Goal: Task Accomplishment & Management: Use online tool/utility

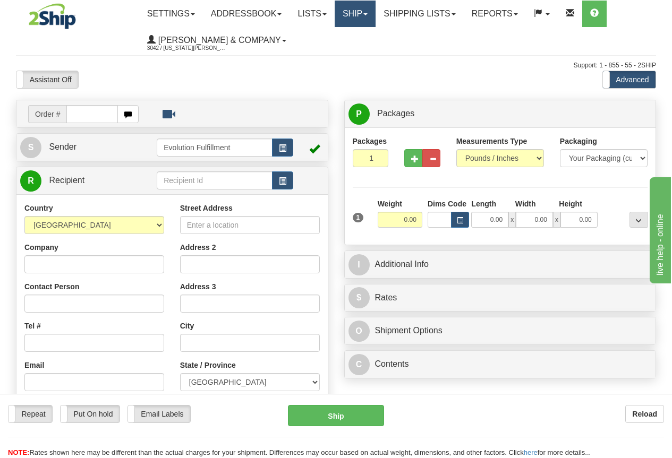
click at [363, 17] on link "Ship" at bounding box center [355, 14] width 41 height 27
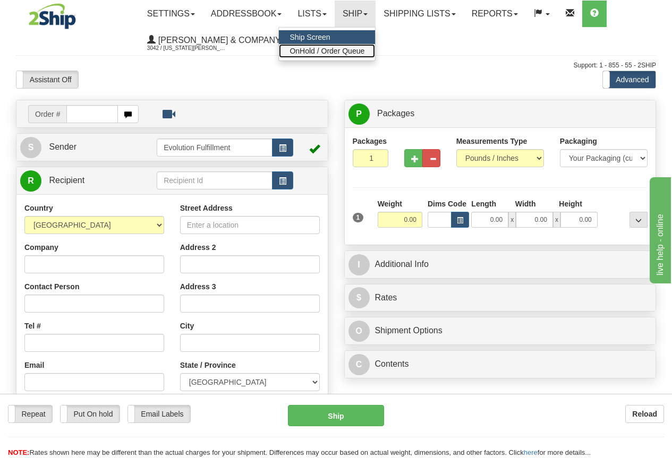
click at [354, 48] on span "OnHold / Order Queue" at bounding box center [327, 51] width 75 height 9
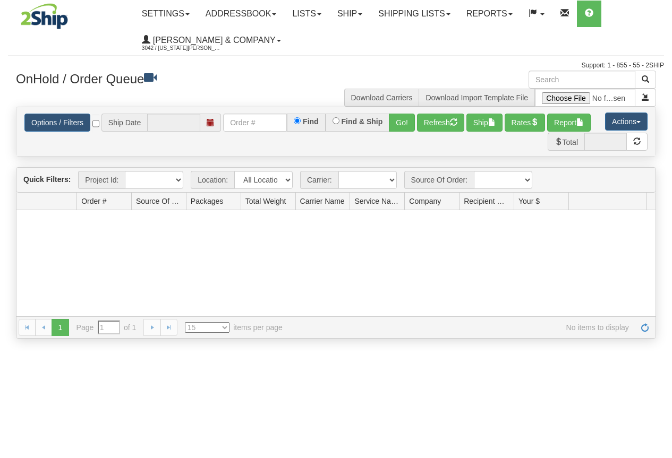
type input "[DATE]"
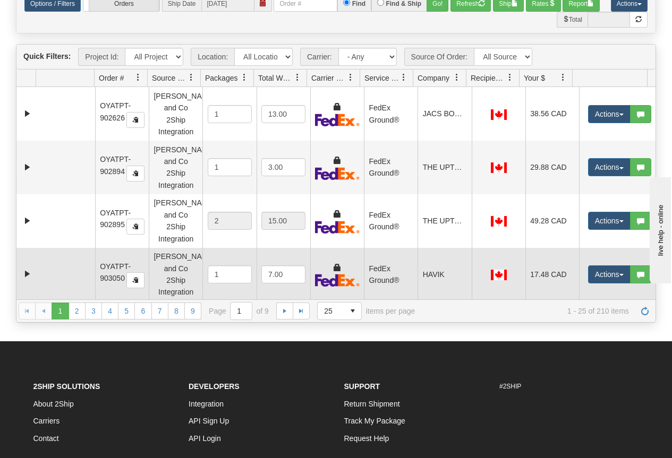
scroll to position [53, 0]
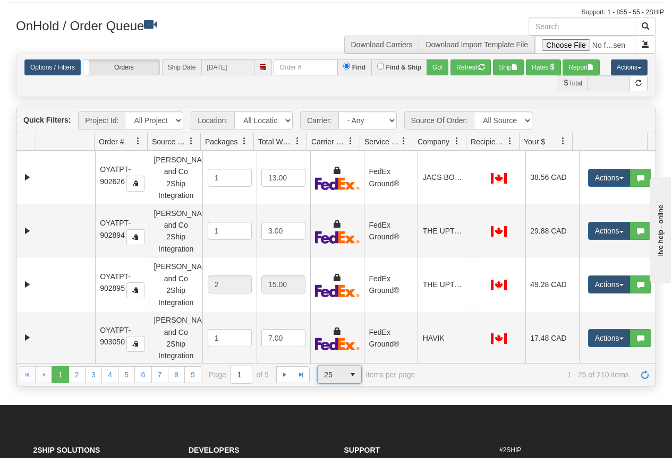
click at [350, 372] on span "select" at bounding box center [352, 375] width 17 height 17
click at [339, 434] on li "100" at bounding box center [340, 436] width 44 height 15
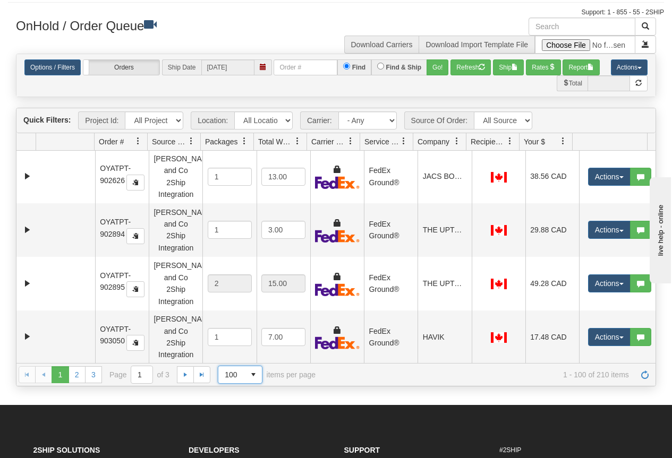
scroll to position [0, 0]
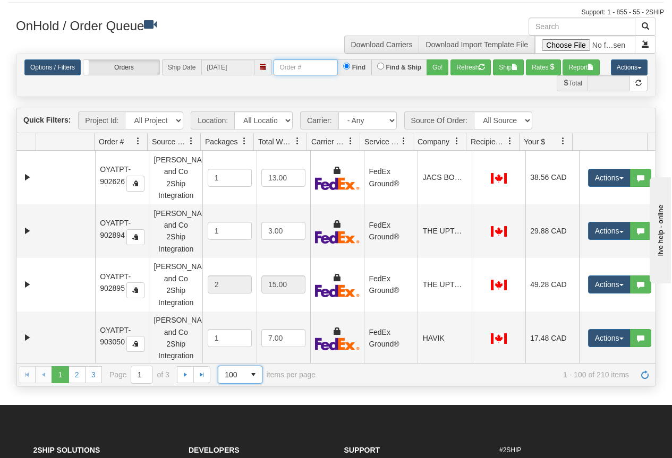
click at [318, 71] on input "text" at bounding box center [306, 68] width 64 height 16
click at [434, 72] on button "Go!" at bounding box center [438, 68] width 22 height 16
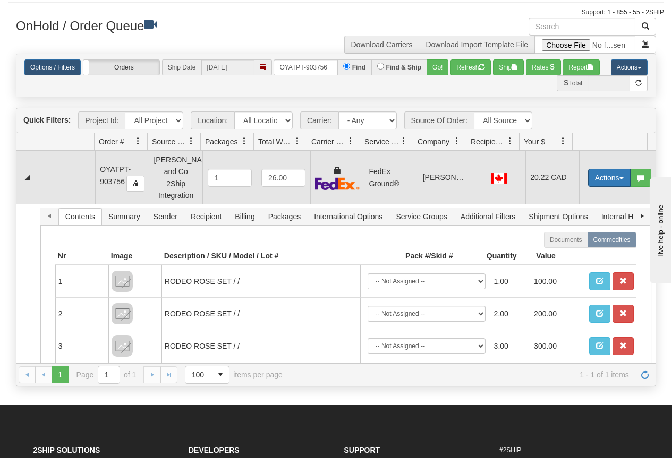
click at [597, 176] on button "Actions" at bounding box center [609, 178] width 43 height 18
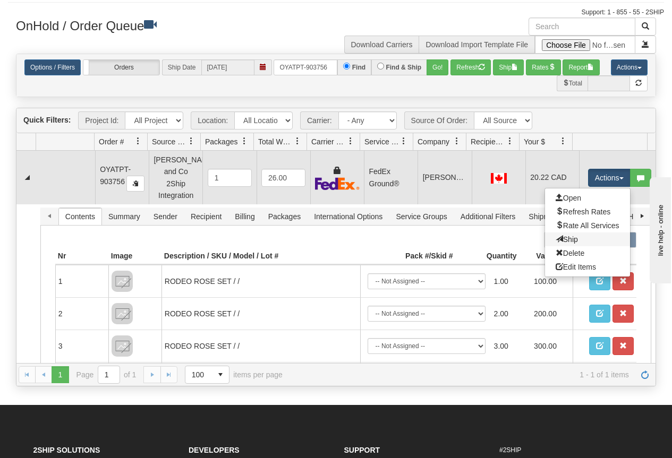
click at [569, 233] on link "Ship" at bounding box center [587, 240] width 85 height 14
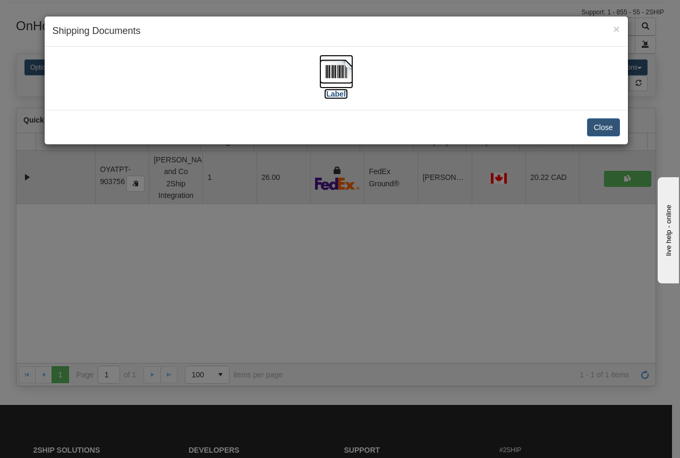
click at [342, 73] on img at bounding box center [336, 72] width 34 height 34
click at [294, 254] on div "× Shipping Documents [Label] Close" at bounding box center [340, 229] width 680 height 458
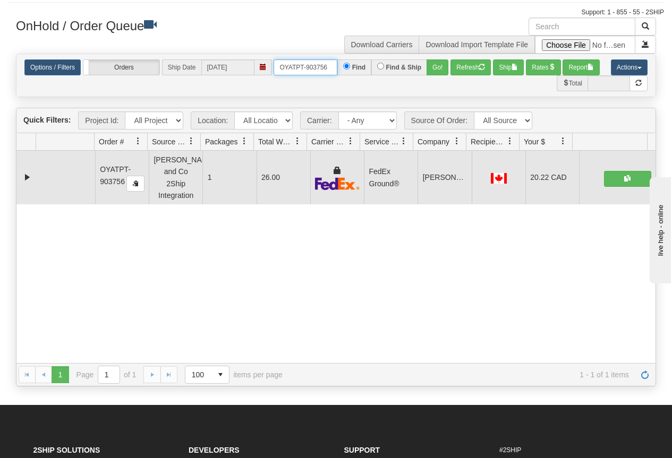
drag, startPoint x: 279, startPoint y: 66, endPoint x: 335, endPoint y: 71, distance: 56.5
click at [335, 71] on input "OYATPT-903756" at bounding box center [306, 68] width 64 height 16
click at [436, 74] on button "Go!" at bounding box center [438, 68] width 22 height 16
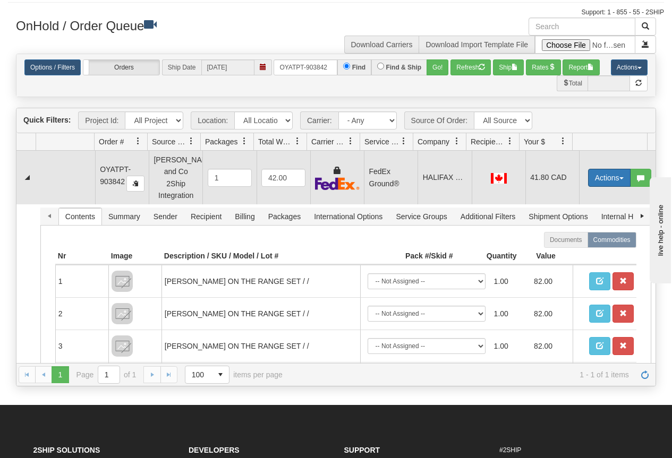
click at [599, 175] on button "Actions" at bounding box center [609, 178] width 43 height 18
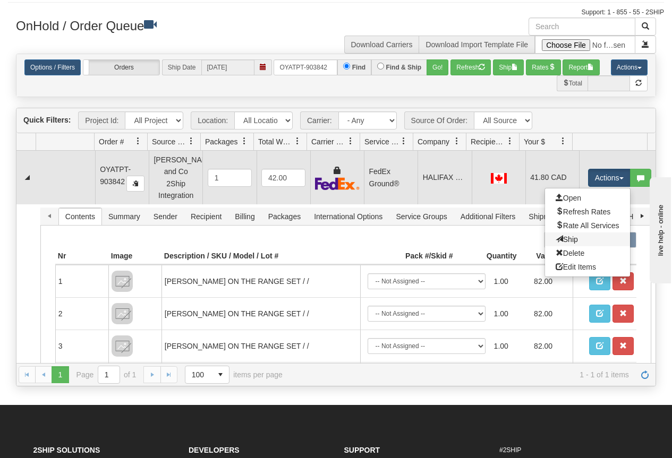
click at [572, 234] on link "Ship" at bounding box center [587, 240] width 85 height 14
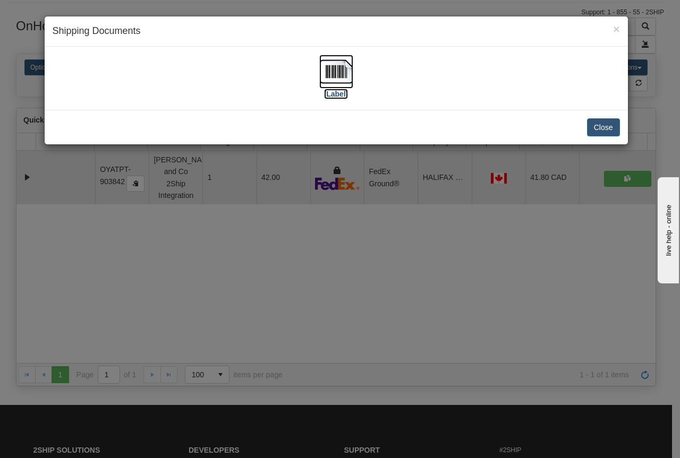
click at [329, 82] on img at bounding box center [336, 72] width 34 height 34
click at [320, 330] on div "× Shipping Documents [Label] Close" at bounding box center [340, 229] width 680 height 458
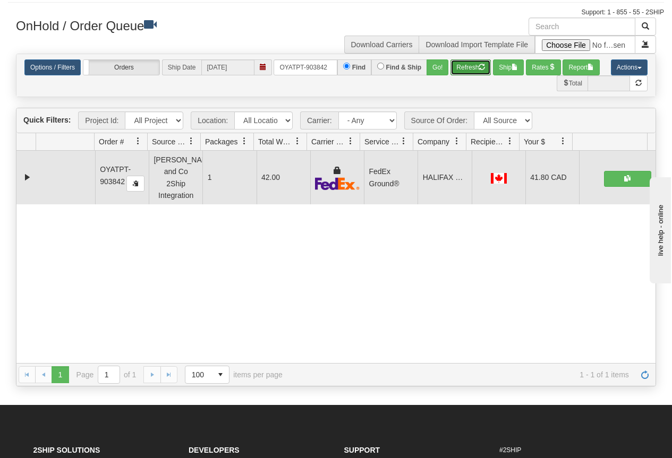
click at [471, 65] on button "Refresh" at bounding box center [471, 68] width 40 height 16
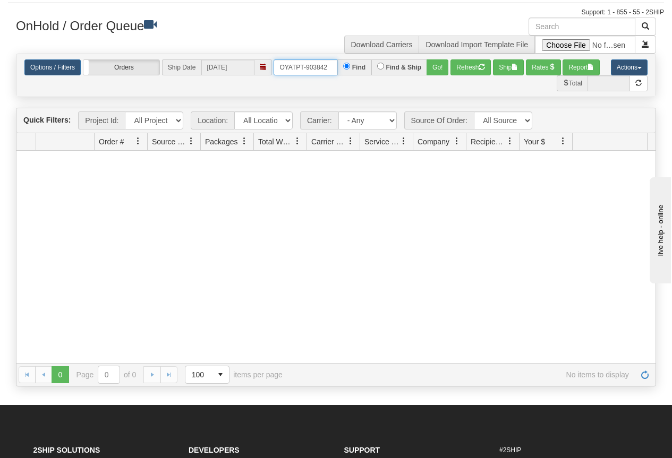
drag, startPoint x: 275, startPoint y: 69, endPoint x: 332, endPoint y: 71, distance: 56.9
click at [332, 71] on input "OYATPT-903842" at bounding box center [306, 68] width 64 height 16
click at [435, 64] on button "Go!" at bounding box center [438, 68] width 22 height 16
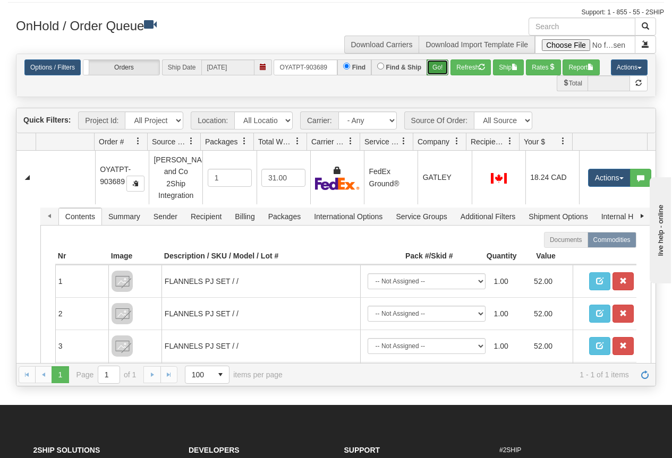
click at [444, 69] on button "Go!" at bounding box center [438, 68] width 22 height 16
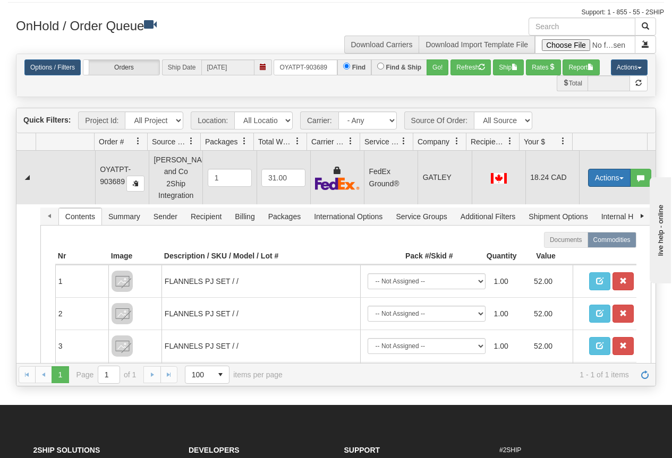
click at [596, 175] on button "Actions" at bounding box center [609, 178] width 43 height 18
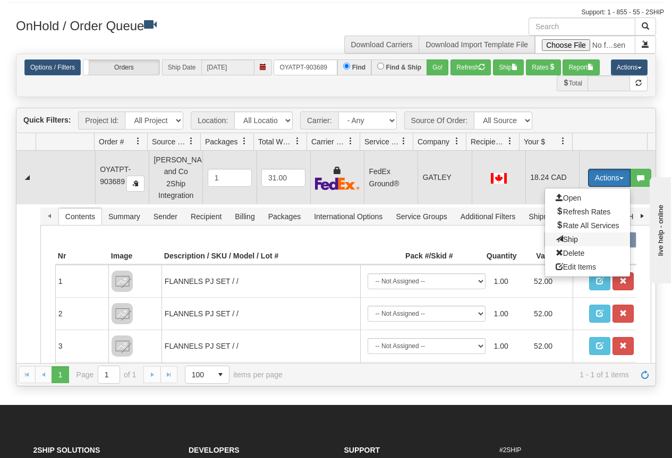
click at [563, 235] on span "Ship" at bounding box center [567, 239] width 22 height 9
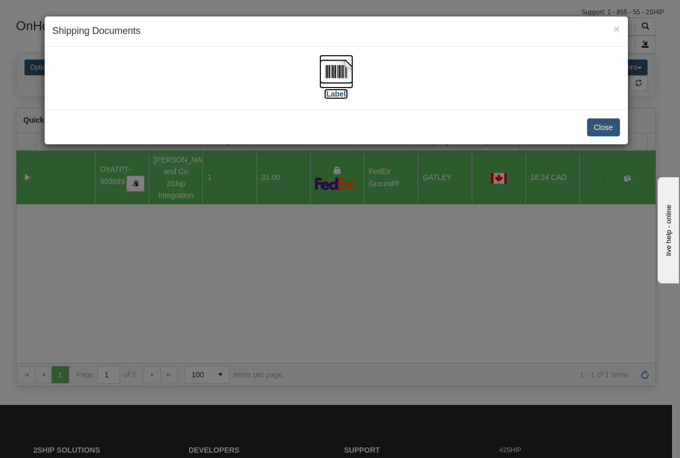
click at [349, 71] on img at bounding box center [336, 72] width 34 height 34
click at [322, 272] on div "× Shipping Documents [Label] Close" at bounding box center [340, 229] width 680 height 458
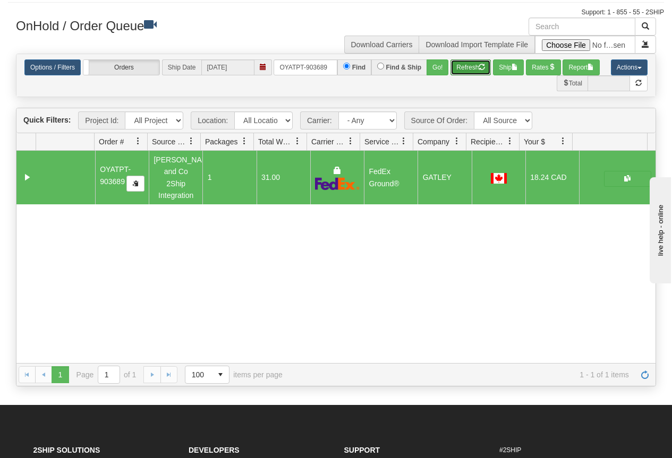
click at [475, 73] on button "Refresh" at bounding box center [471, 68] width 40 height 16
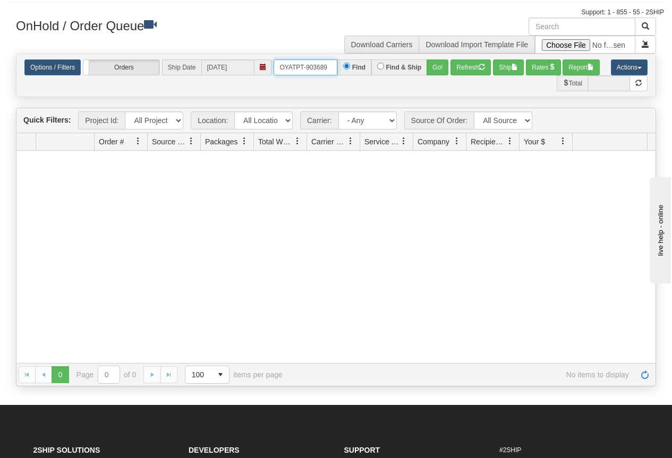
drag, startPoint x: 281, startPoint y: 65, endPoint x: 346, endPoint y: 70, distance: 65.5
click at [346, 70] on div "OYATPT-903689 Find Find & Ship Go!" at bounding box center [361, 68] width 175 height 16
click at [434, 72] on button "Go!" at bounding box center [438, 68] width 22 height 16
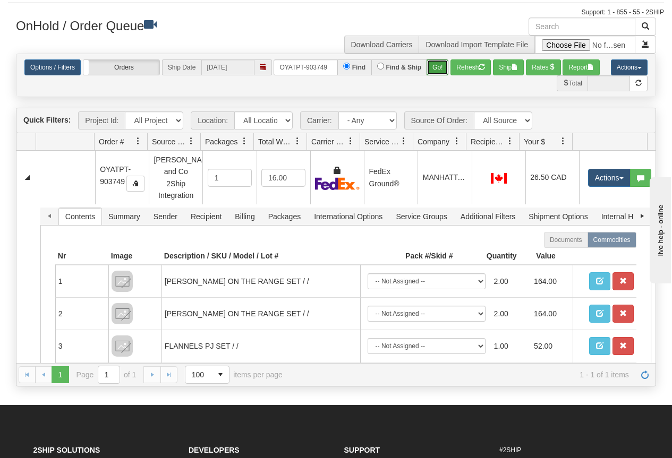
click at [433, 74] on button "Go!" at bounding box center [438, 68] width 22 height 16
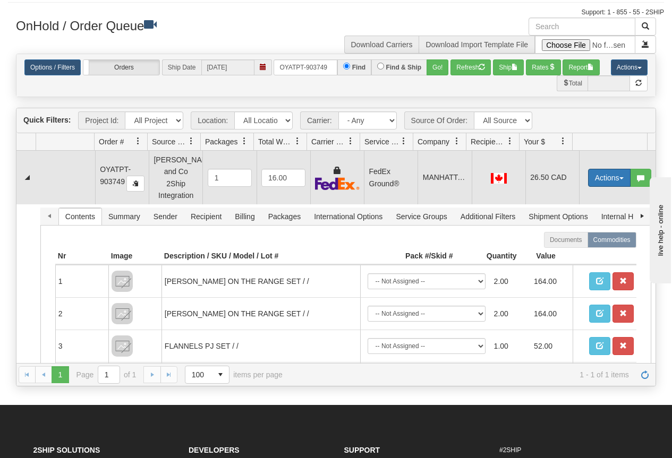
click at [619, 177] on span "button" at bounding box center [621, 178] width 4 height 2
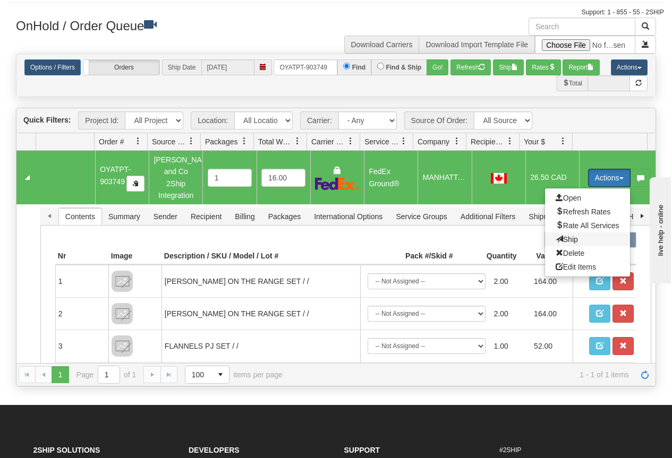
click at [565, 235] on span "Ship" at bounding box center [567, 239] width 22 height 9
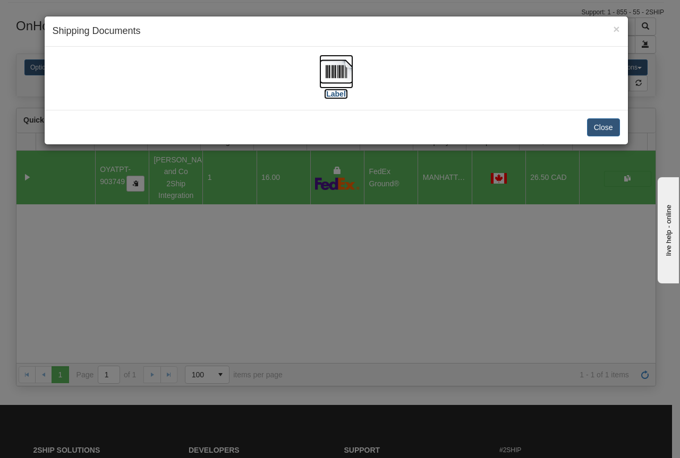
click at [343, 66] on img at bounding box center [336, 72] width 34 height 34
click at [383, 293] on div "× Shipping Documents [Label] Close" at bounding box center [340, 229] width 680 height 458
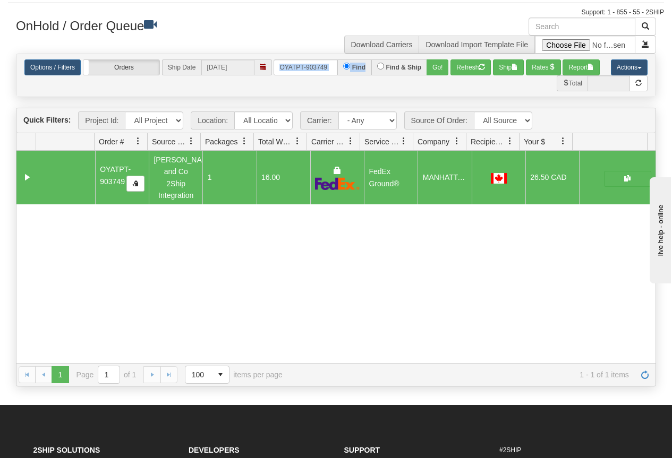
drag, startPoint x: 273, startPoint y: 66, endPoint x: 382, endPoint y: 74, distance: 109.2
click at [382, 74] on div "Options / Filters Group Shipments Orders Ship Date [DATE] OYATPT-903749 Find Fi…" at bounding box center [335, 68] width 623 height 16
click at [434, 69] on button "Go!" at bounding box center [438, 68] width 22 height 16
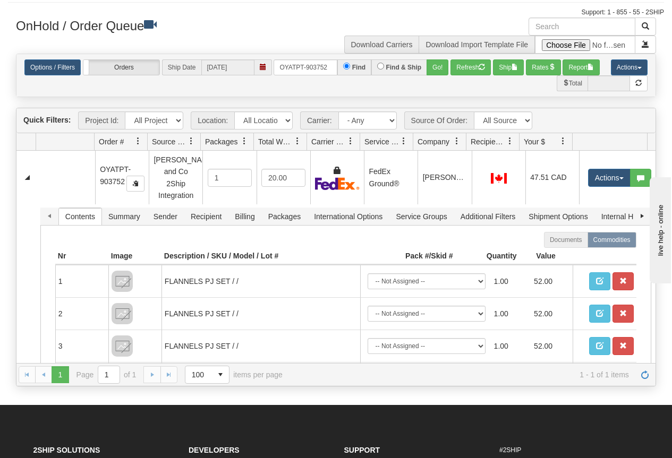
click at [462, 138] on link at bounding box center [457, 141] width 18 height 18
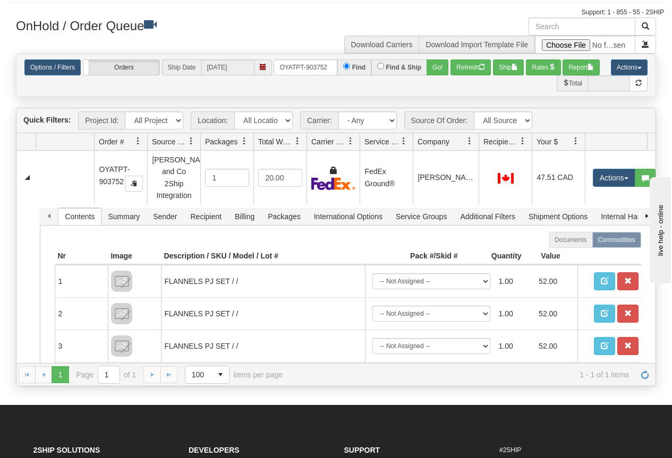
drag, startPoint x: 466, startPoint y: 138, endPoint x: 479, endPoint y: 139, distance: 13.4
click at [479, 139] on div "Id Location Request Id Reply Id Order # Source Of Order Packages Total Weight C…" at bounding box center [331, 141] width 631 height 17
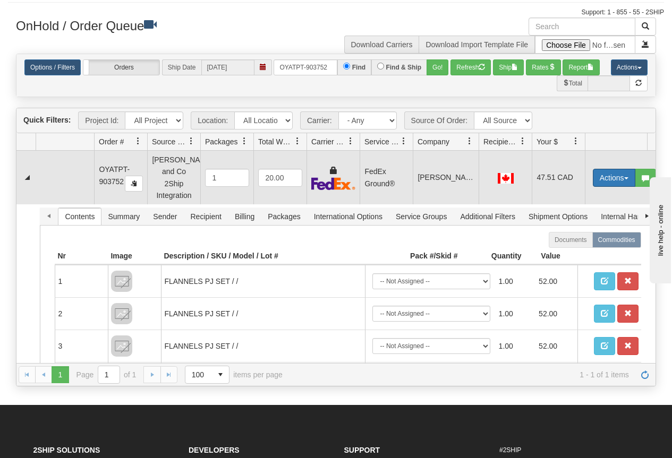
click at [619, 175] on button "Actions" at bounding box center [614, 178] width 43 height 18
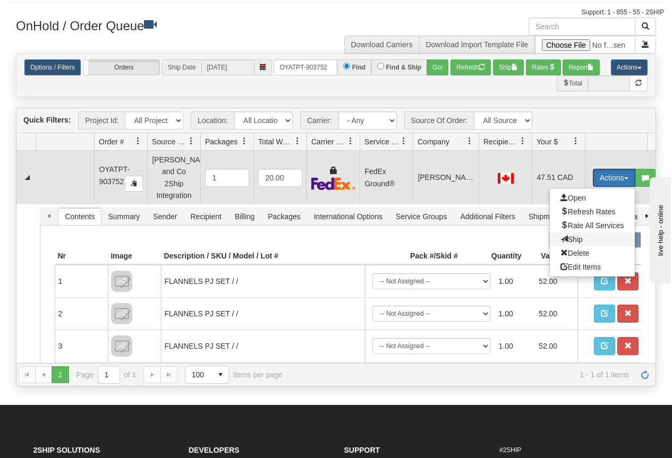
click at [579, 235] on span "Ship" at bounding box center [571, 239] width 22 height 9
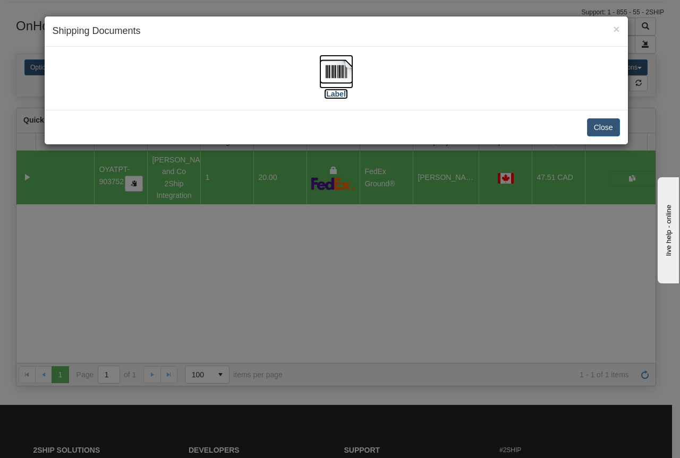
click at [332, 79] on img at bounding box center [336, 72] width 34 height 34
click at [329, 260] on div "× Shipping Documents [Label] Close" at bounding box center [340, 229] width 680 height 458
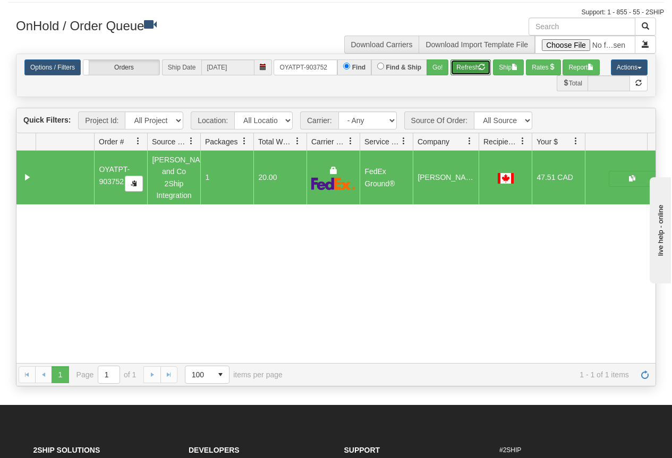
click at [464, 72] on button "Refresh" at bounding box center [471, 68] width 40 height 16
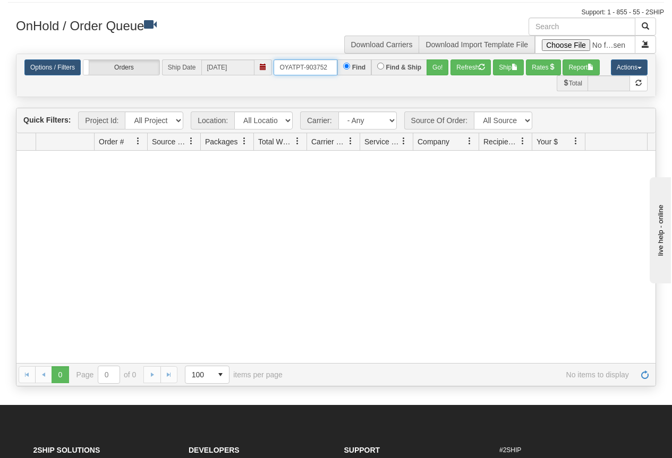
drag, startPoint x: 278, startPoint y: 64, endPoint x: 335, endPoint y: 67, distance: 57.0
click at [335, 67] on input "OYATPT-903752" at bounding box center [306, 68] width 64 height 16
type input "OYATPT-903688"
click at [431, 67] on button "Go!" at bounding box center [438, 68] width 22 height 16
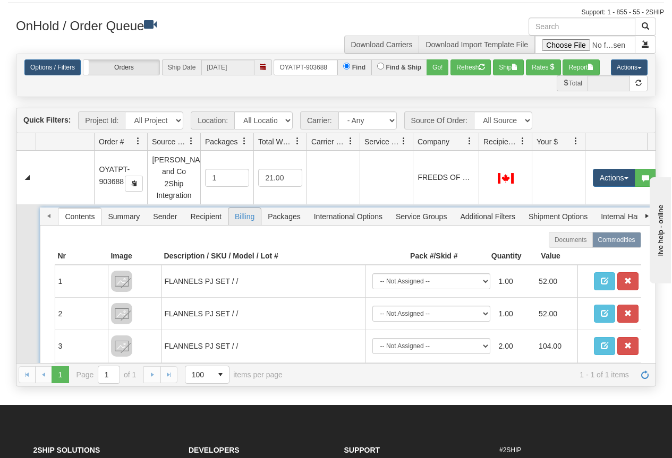
click at [244, 208] on span "Billing" at bounding box center [244, 216] width 32 height 17
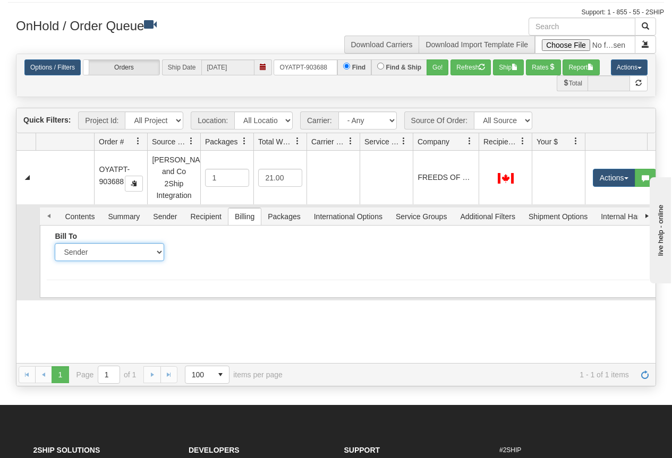
click at [157, 243] on select "Sender Recipient Third Party Collect" at bounding box center [109, 252] width 109 height 18
select select "2"
click at [55, 243] on select "Sender Recipient Third Party Collect" at bounding box center [109, 252] width 109 height 18
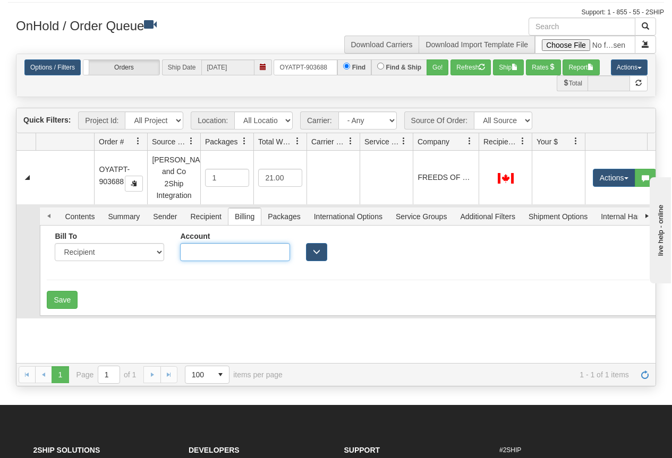
click at [214, 247] on input "Account" at bounding box center [234, 252] width 109 height 18
type input "F9554A"
click at [61, 294] on button "Save" at bounding box center [62, 300] width 31 height 18
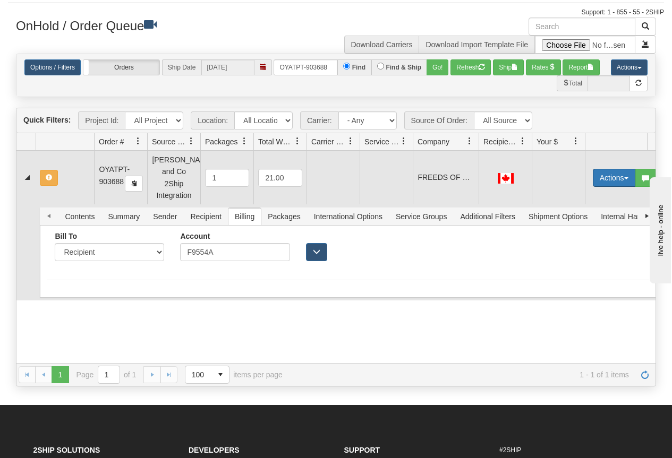
click at [610, 174] on button "Actions" at bounding box center [614, 178] width 43 height 18
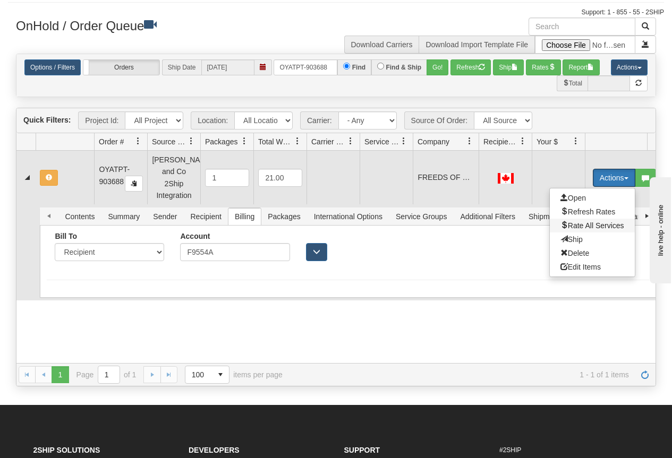
click at [582, 222] on span "Rate All Services" at bounding box center [592, 226] width 64 height 9
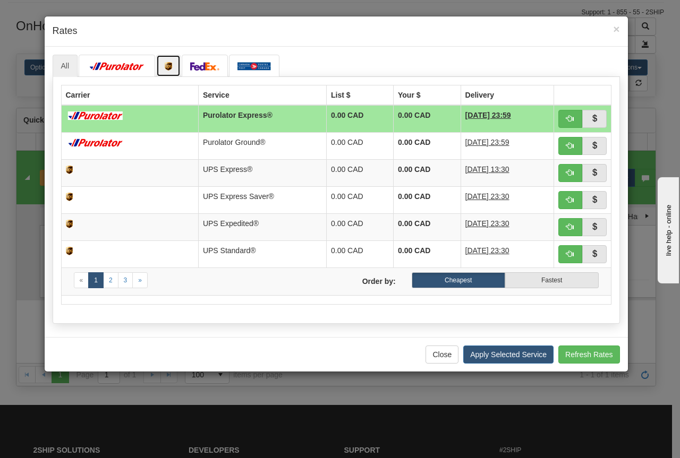
click at [169, 68] on img at bounding box center [168, 66] width 7 height 9
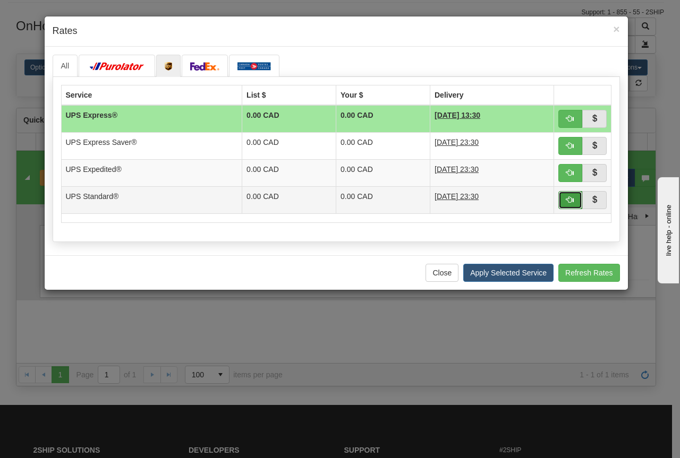
click at [567, 205] on button "button" at bounding box center [570, 200] width 24 height 18
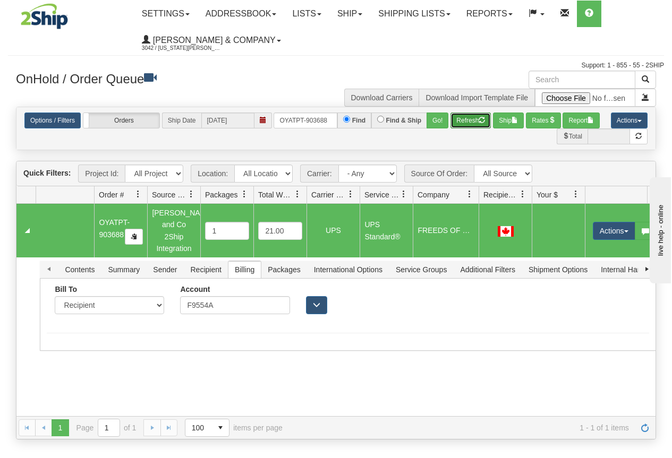
click at [479, 121] on button "Refresh" at bounding box center [471, 121] width 40 height 16
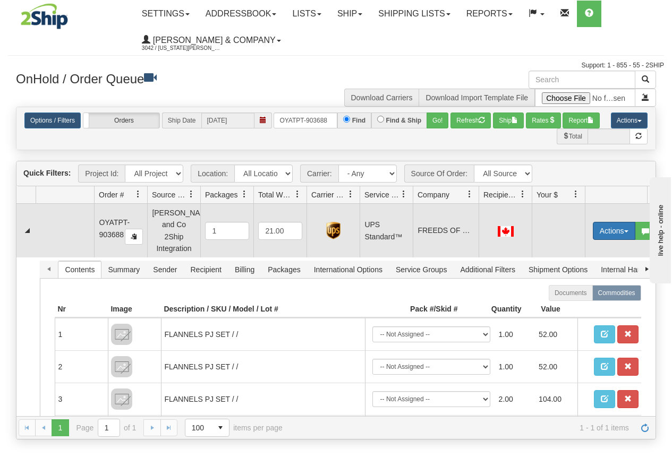
click at [614, 226] on button "Actions" at bounding box center [614, 231] width 43 height 18
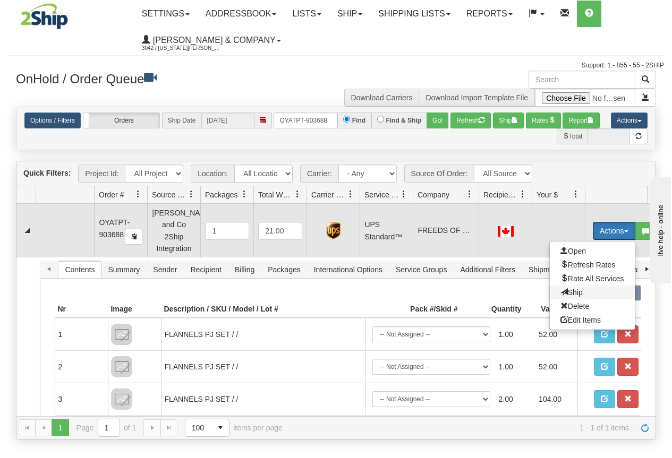
click at [573, 288] on span "Ship" at bounding box center [571, 292] width 22 height 9
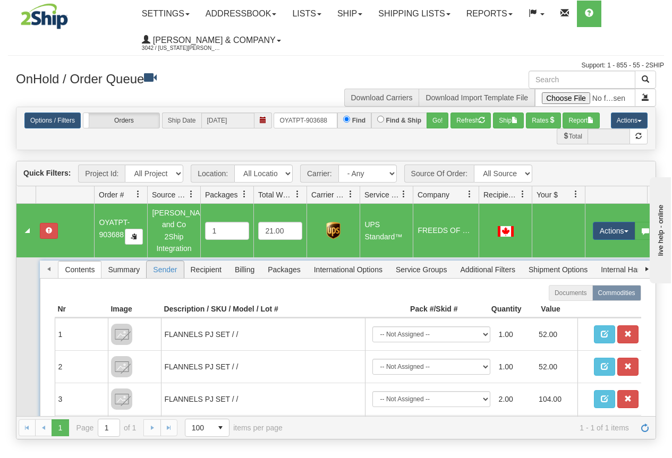
click at [171, 261] on span "Sender" at bounding box center [165, 269] width 37 height 17
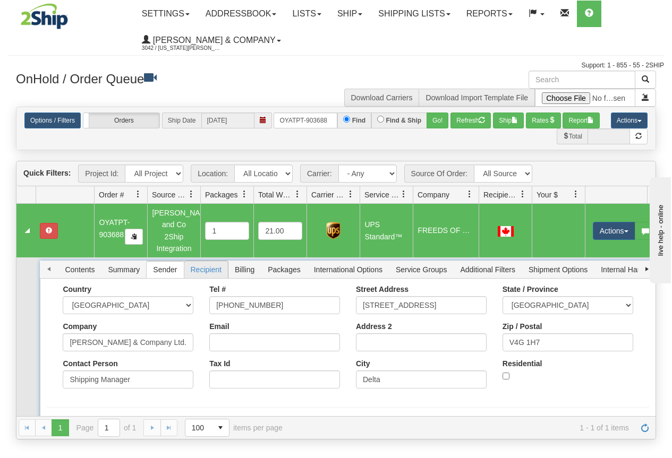
click at [218, 261] on span "Recipient" at bounding box center [206, 269] width 44 height 17
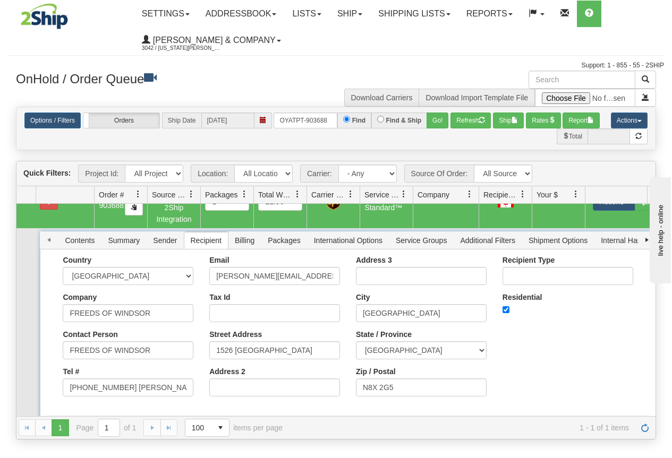
scroll to position [45, 0]
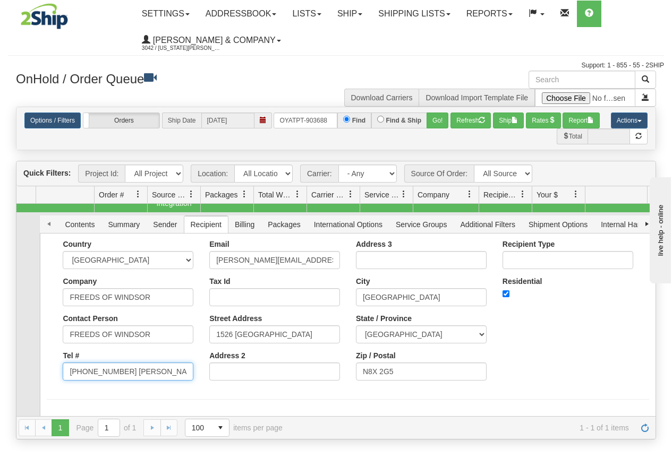
drag, startPoint x: 121, startPoint y: 361, endPoint x: 215, endPoint y: 370, distance: 94.5
click at [215, 370] on div "Country [GEOGRAPHIC_DATA] [GEOGRAPHIC_DATA] [GEOGRAPHIC_DATA] [GEOGRAPHIC_DATA]…" at bounding box center [348, 314] width 602 height 149
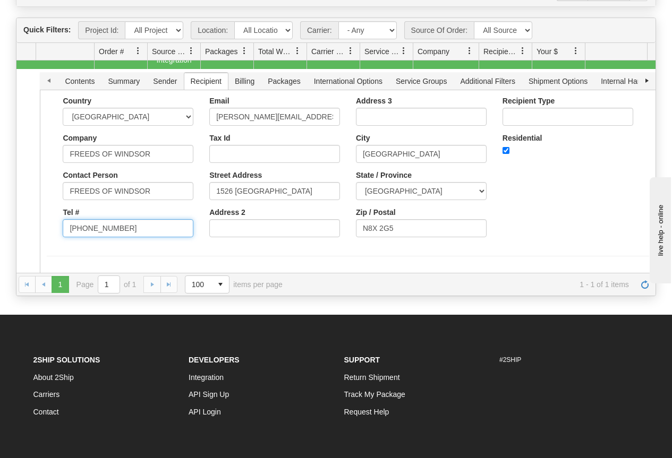
scroll to position [159, 0]
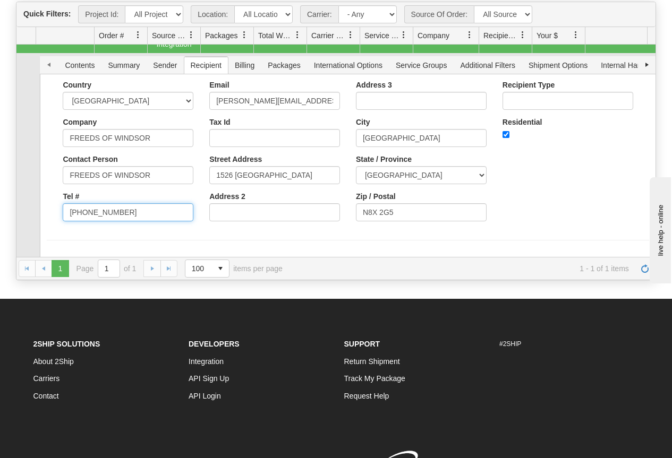
type input "[PHONE_NUMBER]"
click at [60, 221] on form "Country [GEOGRAPHIC_DATA] [GEOGRAPHIC_DATA] [GEOGRAPHIC_DATA] [GEOGRAPHIC_DATA]…" at bounding box center [348, 175] width 602 height 189
click at [56, 251] on button "Save" at bounding box center [62, 260] width 31 height 18
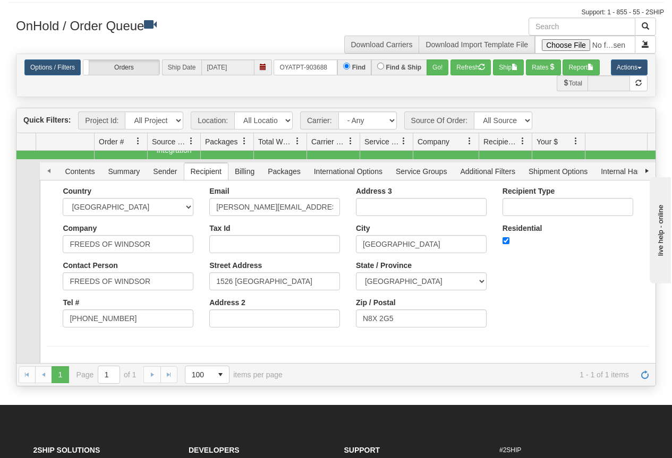
scroll to position [0, 0]
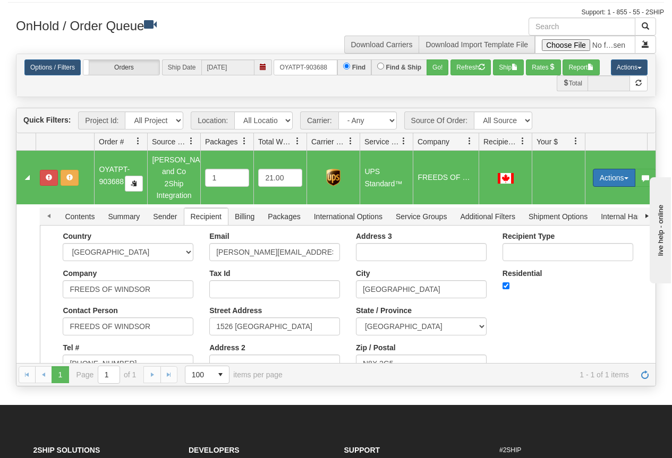
click at [608, 169] on button "Actions" at bounding box center [614, 178] width 43 height 18
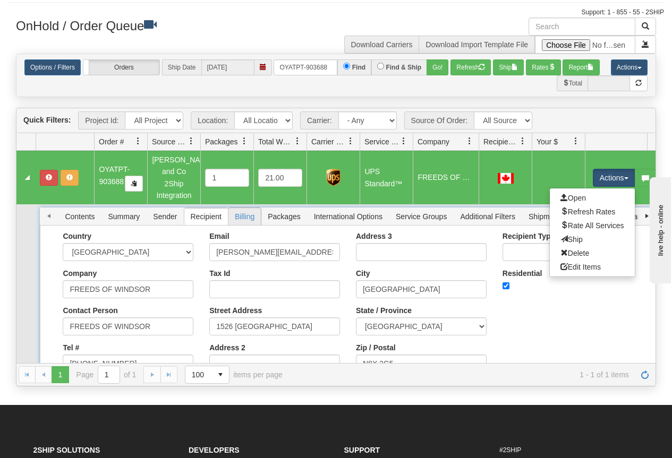
click at [243, 208] on span "Billing" at bounding box center [244, 216] width 32 height 17
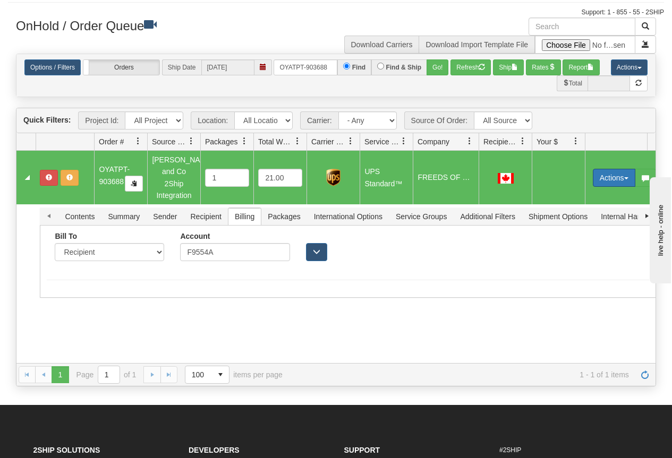
click at [600, 171] on button "Actions" at bounding box center [614, 178] width 43 height 18
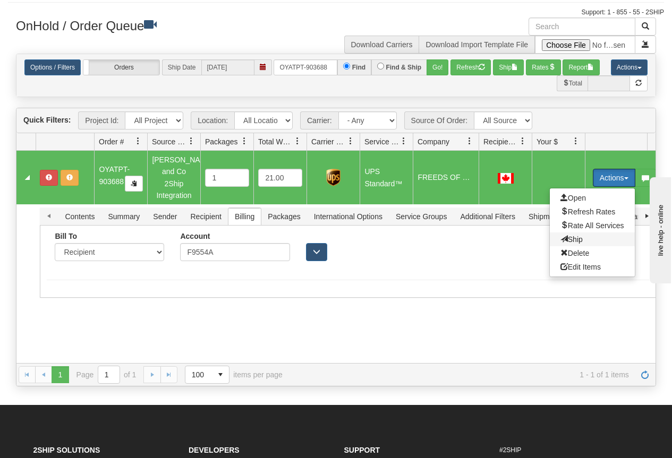
click at [579, 235] on span "Ship" at bounding box center [571, 239] width 22 height 9
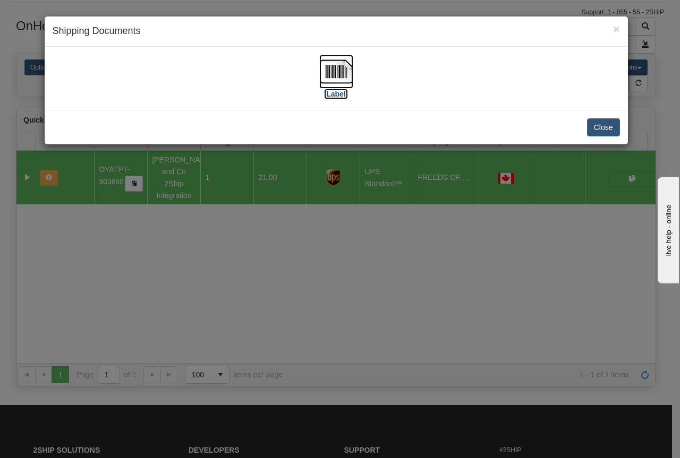
click at [347, 70] on img at bounding box center [336, 72] width 34 height 34
click at [284, 275] on div "× Shipping Documents [Label] Close" at bounding box center [340, 229] width 680 height 458
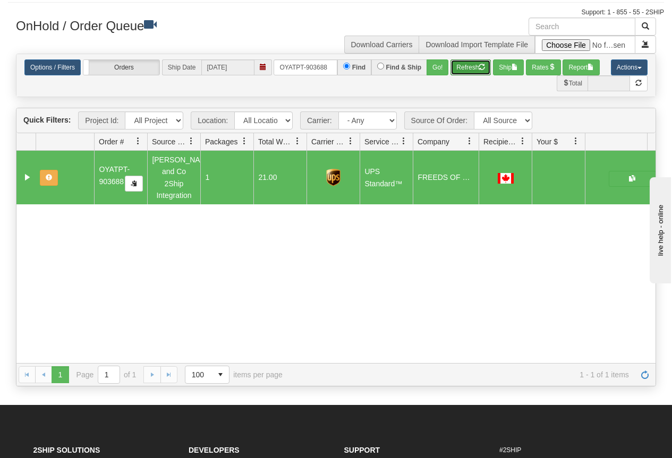
click at [460, 71] on button "Refresh" at bounding box center [471, 68] width 40 height 16
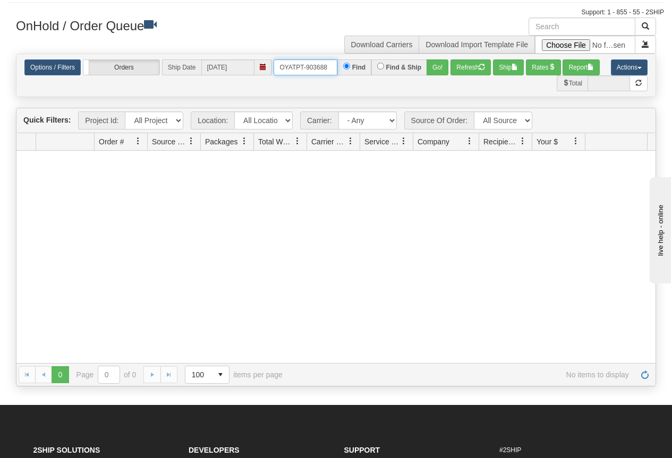
drag, startPoint x: 278, startPoint y: 70, endPoint x: 360, endPoint y: 74, distance: 81.9
click at [360, 74] on div "OYATPT-903688 Find Find & Ship Go!" at bounding box center [361, 68] width 175 height 16
click at [429, 67] on button "Go!" at bounding box center [438, 68] width 22 height 16
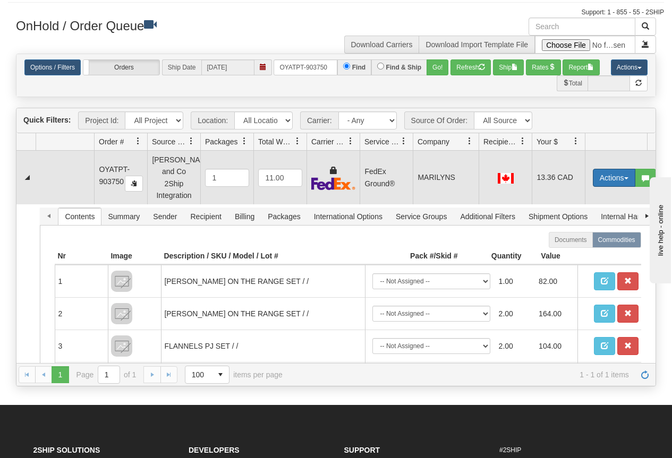
click at [620, 169] on button "Actions" at bounding box center [614, 178] width 43 height 18
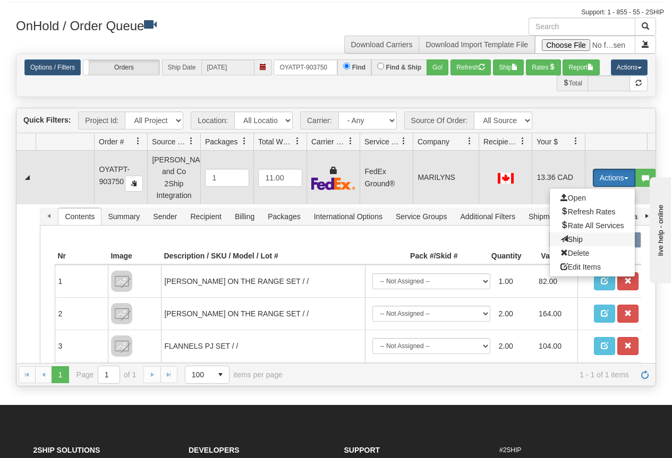
click at [578, 235] on span "Ship" at bounding box center [571, 239] width 22 height 9
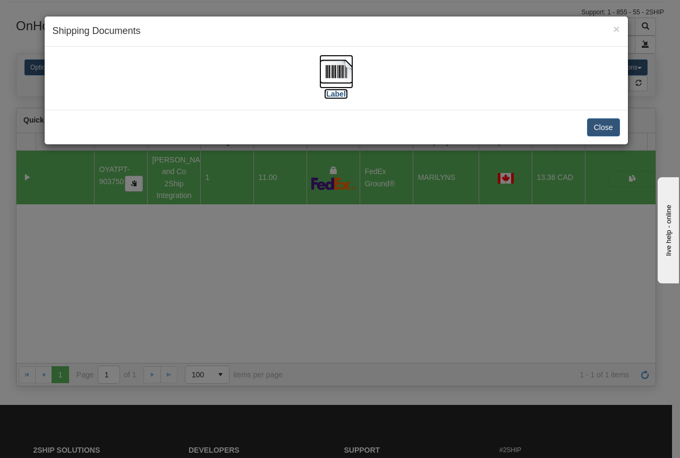
click at [347, 75] on img at bounding box center [336, 72] width 34 height 34
click at [350, 208] on div "× Shipping Documents [Label] Close" at bounding box center [340, 229] width 680 height 458
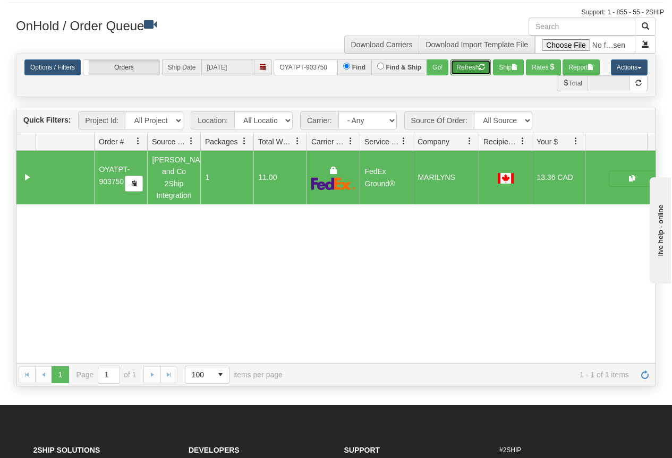
click at [462, 65] on button "Refresh" at bounding box center [471, 68] width 40 height 16
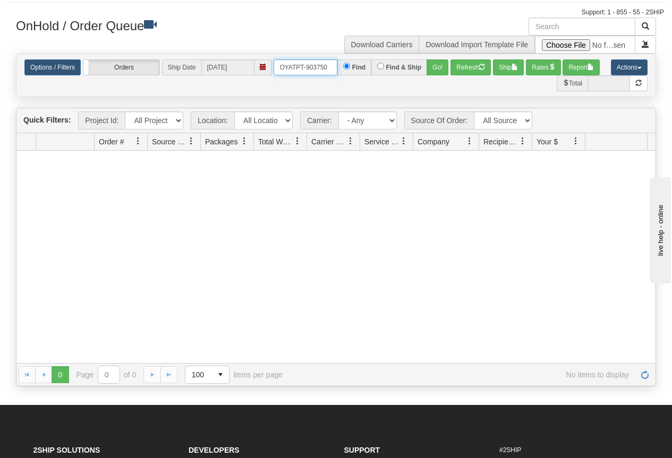
drag, startPoint x: 275, startPoint y: 68, endPoint x: 334, endPoint y: 72, distance: 59.1
click at [334, 72] on input "OYATPT-903750" at bounding box center [306, 68] width 64 height 16
click at [433, 70] on button "Go!" at bounding box center [438, 68] width 22 height 16
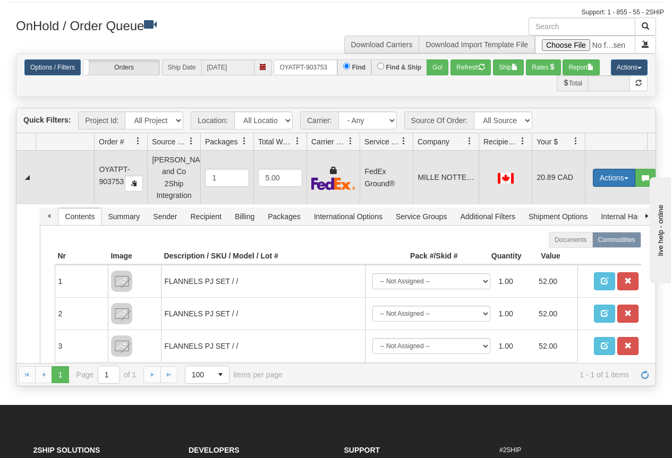
click at [619, 170] on button "Actions" at bounding box center [614, 178] width 43 height 18
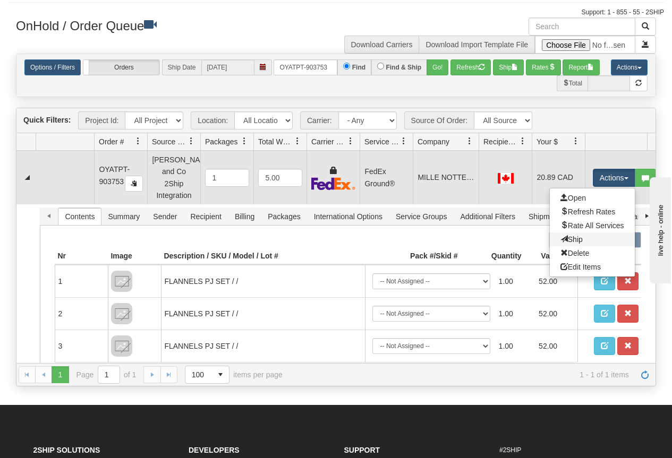
click at [581, 233] on link "Ship" at bounding box center [592, 240] width 85 height 14
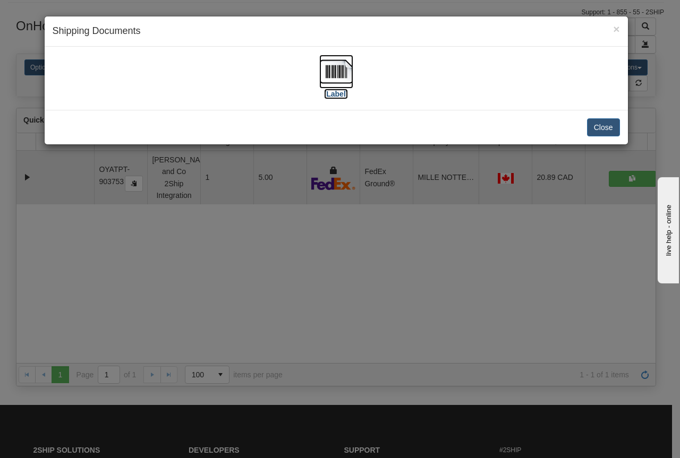
click at [339, 67] on img at bounding box center [336, 72] width 34 height 34
click at [369, 250] on div "× Shipping Documents [Label] Close" at bounding box center [340, 229] width 680 height 458
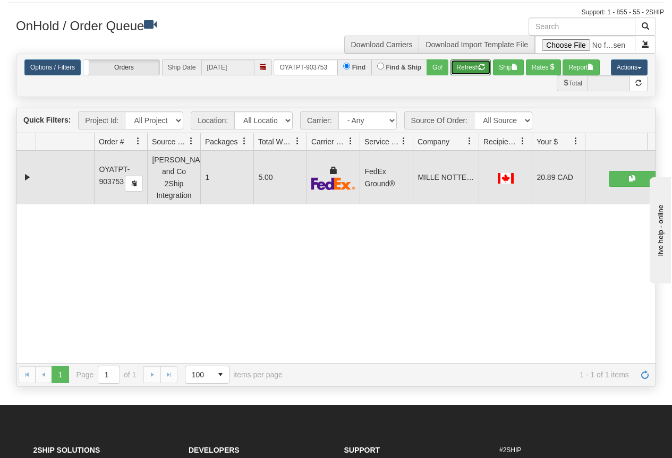
click at [466, 71] on button "Refresh" at bounding box center [471, 68] width 40 height 16
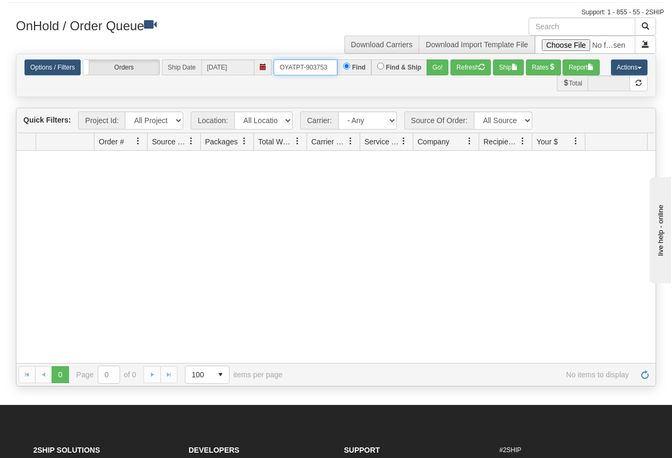
drag, startPoint x: 274, startPoint y: 65, endPoint x: 346, endPoint y: 70, distance: 72.4
click at [346, 70] on div "OYATPT-903753 Find Find & Ship Go!" at bounding box center [361, 68] width 175 height 16
click at [437, 67] on button "Go!" at bounding box center [438, 68] width 22 height 16
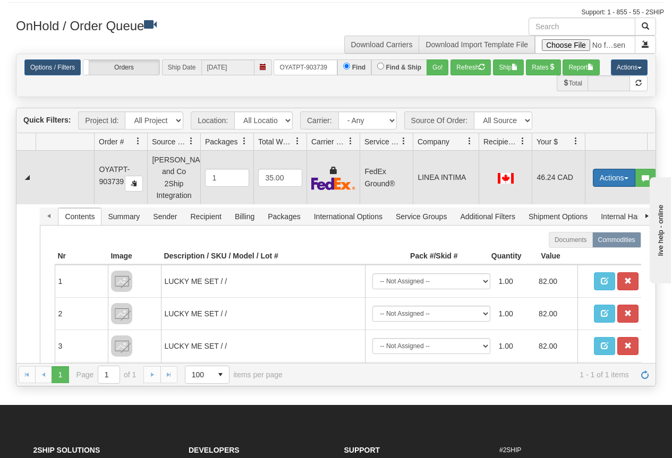
click at [604, 174] on button "Actions" at bounding box center [614, 178] width 43 height 18
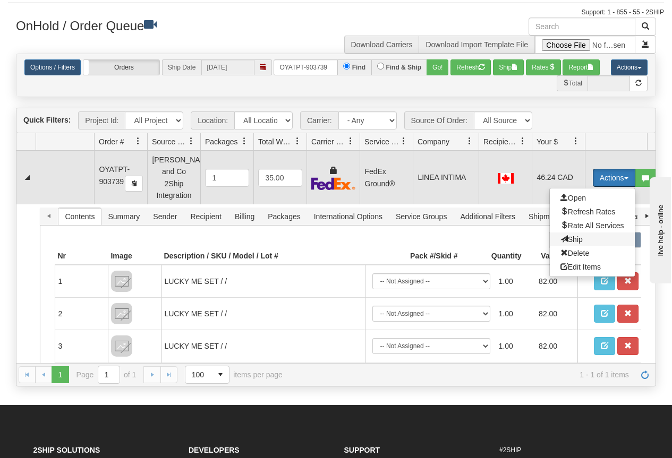
click at [579, 235] on span "Ship" at bounding box center [571, 239] width 22 height 9
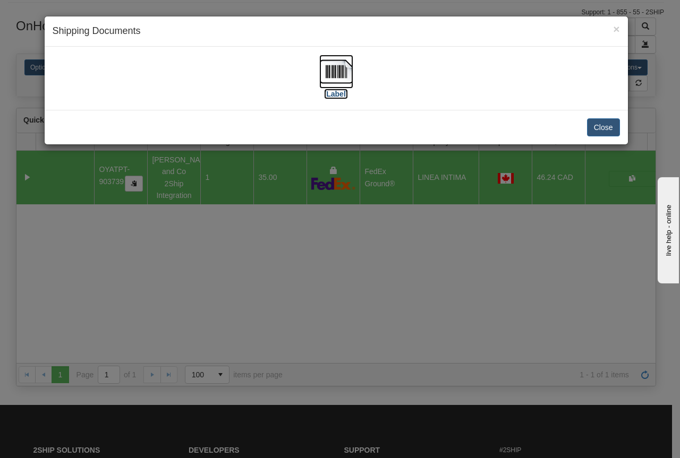
click at [337, 82] on img at bounding box center [336, 72] width 34 height 34
click at [300, 320] on div "× Shipping Documents [Label] Close" at bounding box center [340, 229] width 680 height 458
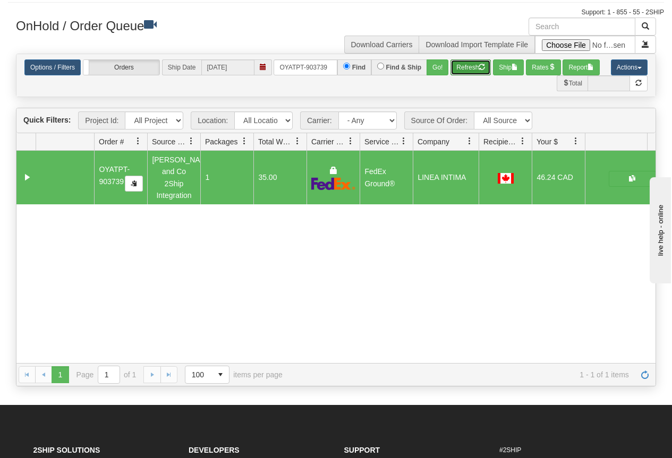
click at [468, 68] on button "Refresh" at bounding box center [471, 68] width 40 height 16
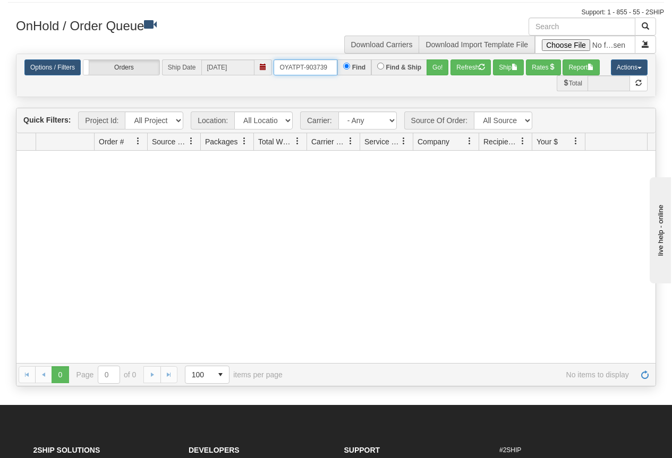
drag, startPoint x: 281, startPoint y: 67, endPoint x: 338, endPoint y: 69, distance: 57.4
click at [338, 69] on div "OYATPT-903739 Find Find & Ship Go!" at bounding box center [361, 68] width 175 height 16
click at [429, 67] on button "Go!" at bounding box center [438, 68] width 22 height 16
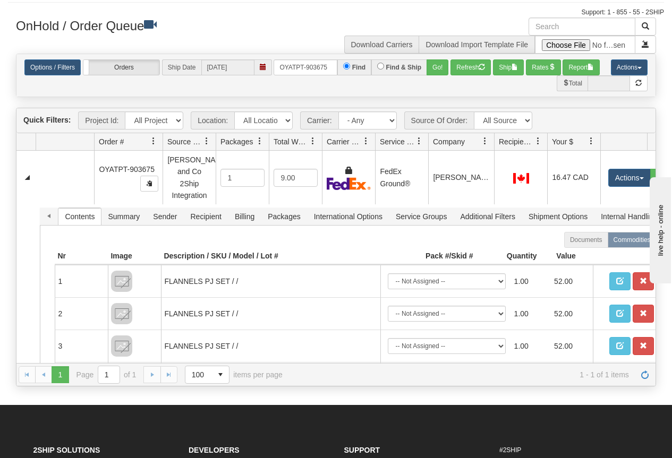
drag, startPoint x: 145, startPoint y: 138, endPoint x: 163, endPoint y: 138, distance: 17.5
click at [163, 138] on div "Id Location Request Id Reply Id Order # Source Of Order Packages Total Weight C…" at bounding box center [331, 141] width 631 height 17
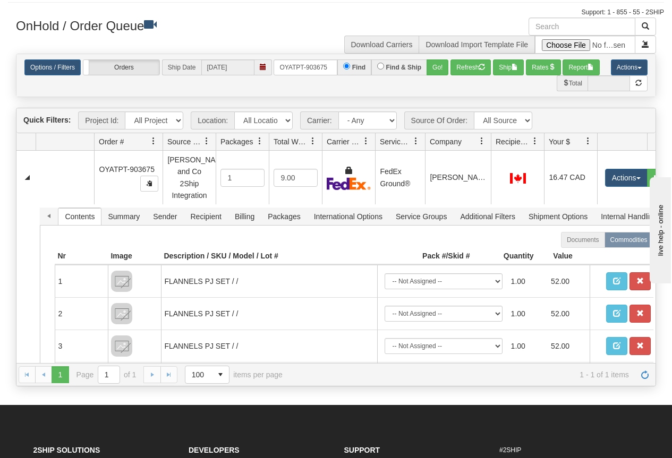
click at [426, 139] on div at bounding box center [428, 142] width 5 height 18
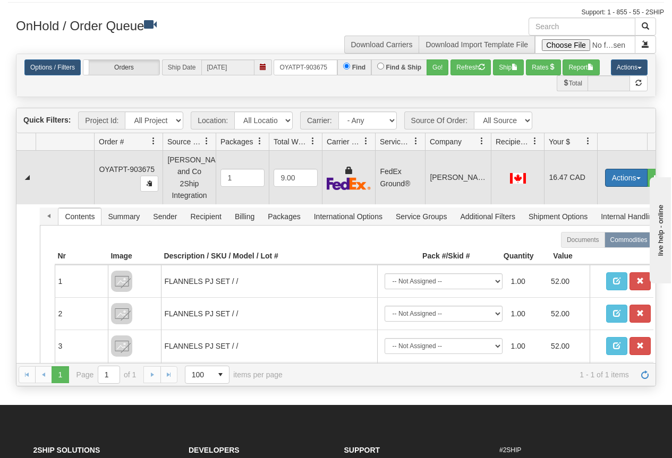
click at [619, 175] on button "Actions" at bounding box center [626, 178] width 43 height 18
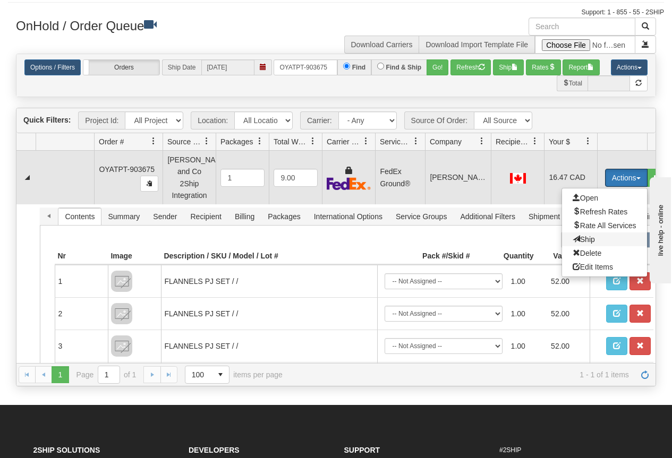
click at [588, 235] on span "Ship" at bounding box center [584, 239] width 22 height 9
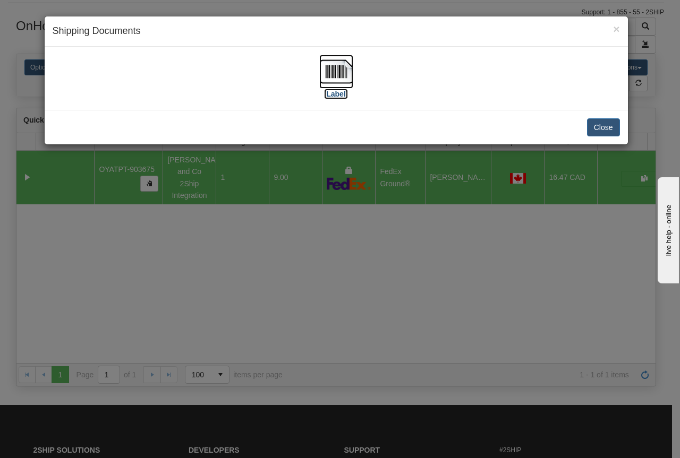
click at [340, 75] on img at bounding box center [336, 72] width 34 height 34
click at [361, 283] on div "× Shipping Documents [Label] Close" at bounding box center [340, 229] width 680 height 458
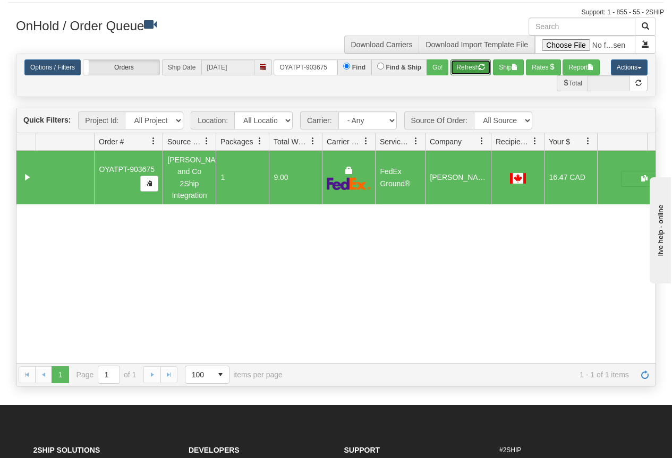
click at [471, 71] on button "Refresh" at bounding box center [471, 68] width 40 height 16
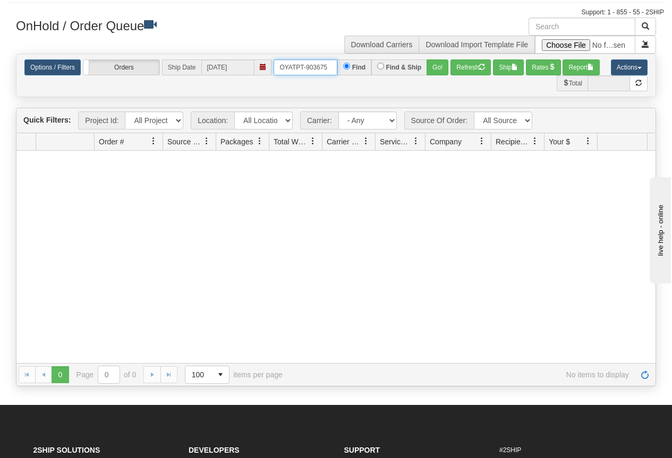
drag, startPoint x: 276, startPoint y: 67, endPoint x: 333, endPoint y: 70, distance: 57.4
click at [333, 70] on input "OYATPT-903675" at bounding box center [306, 68] width 64 height 16
click at [434, 69] on button "Go!" at bounding box center [438, 68] width 22 height 16
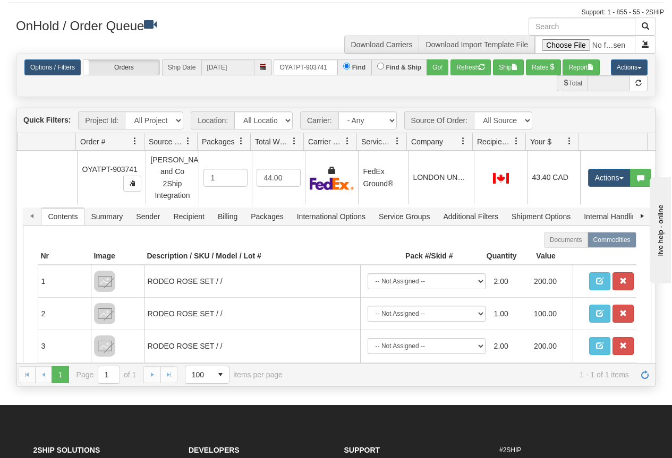
scroll to position [0, 25]
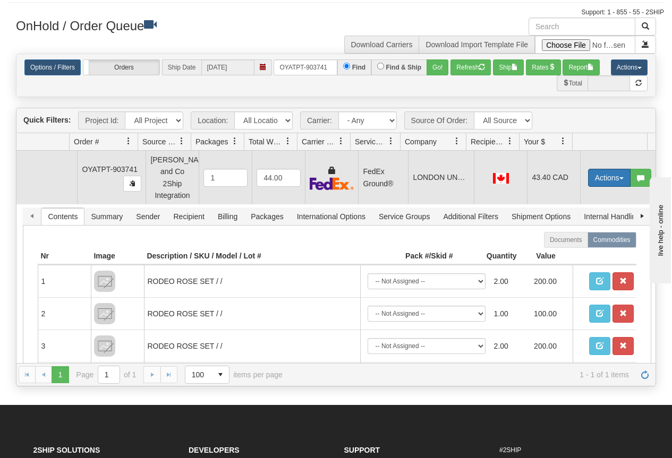
click at [598, 170] on button "Actions" at bounding box center [609, 178] width 43 height 18
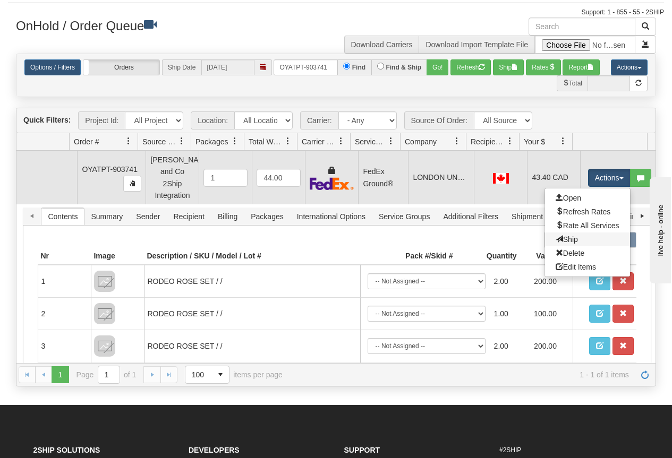
click at [578, 233] on link "Ship" at bounding box center [587, 240] width 85 height 14
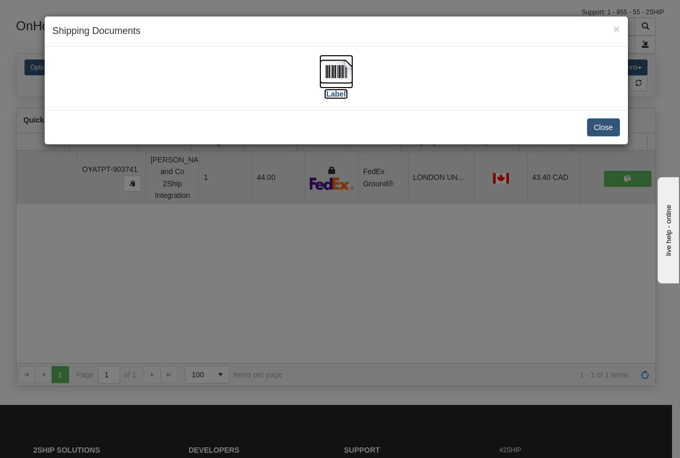
click at [338, 77] on img at bounding box center [336, 72] width 34 height 34
click at [309, 307] on div "× Shipping Documents [Label] Close" at bounding box center [340, 229] width 680 height 458
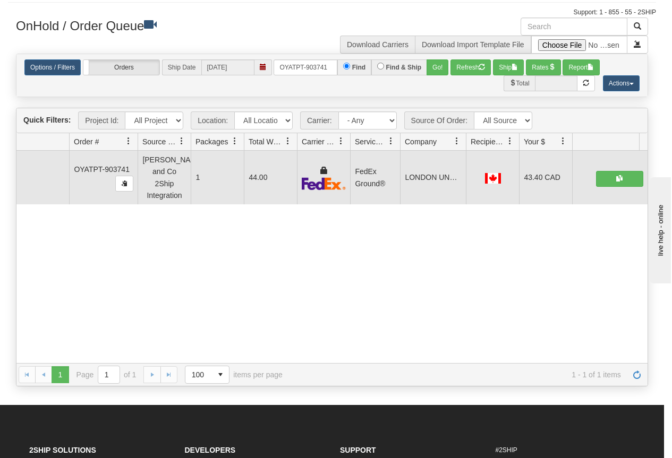
scroll to position [0, 18]
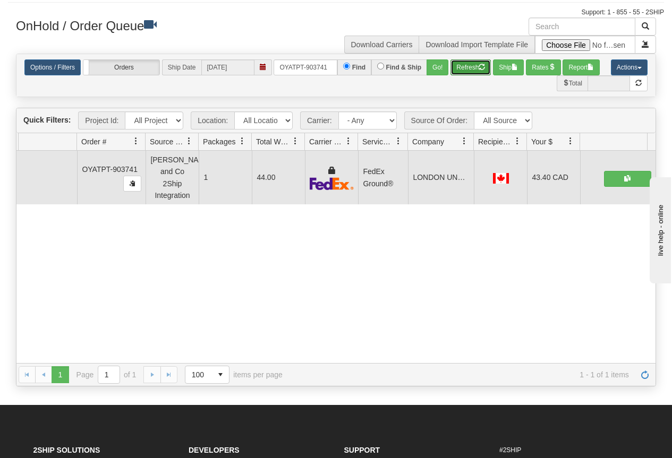
click at [462, 69] on button "Refresh" at bounding box center [471, 68] width 40 height 16
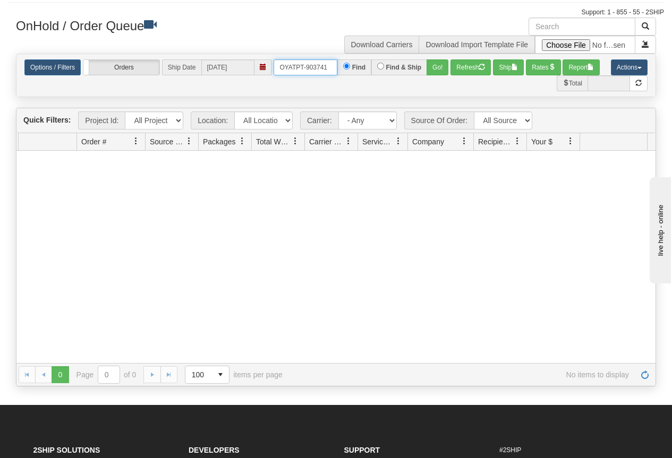
drag, startPoint x: 278, startPoint y: 65, endPoint x: 342, endPoint y: 67, distance: 64.3
click at [342, 67] on div "OYATPT-903741 Find Find & Ship Go!" at bounding box center [361, 68] width 175 height 16
click at [446, 72] on button "Go!" at bounding box center [438, 68] width 22 height 16
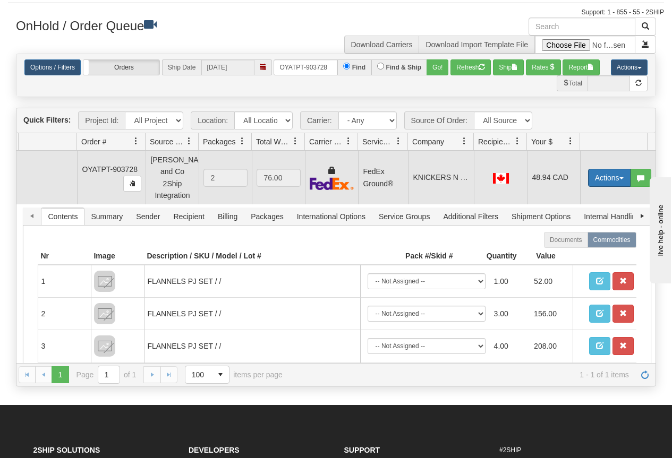
click at [597, 174] on button "Actions" at bounding box center [609, 178] width 43 height 18
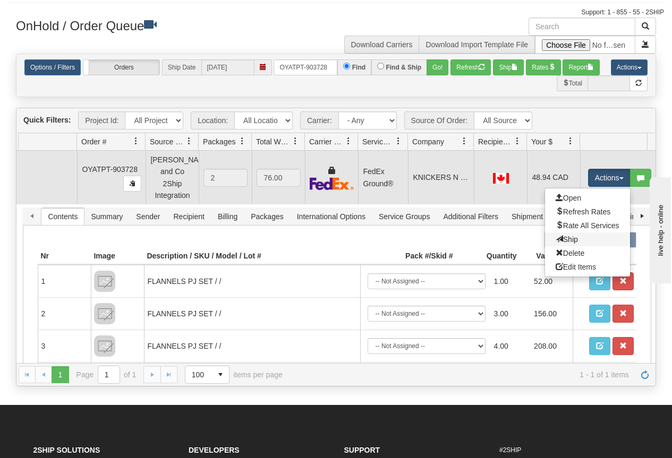
click at [578, 235] on link "Ship" at bounding box center [587, 240] width 85 height 14
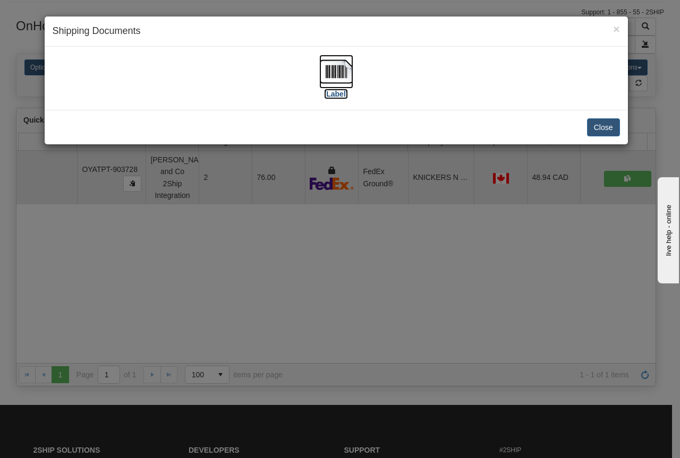
click at [342, 77] on img at bounding box center [336, 72] width 34 height 34
click at [367, 288] on div "× Shipping Documents [Label] Close" at bounding box center [340, 229] width 680 height 458
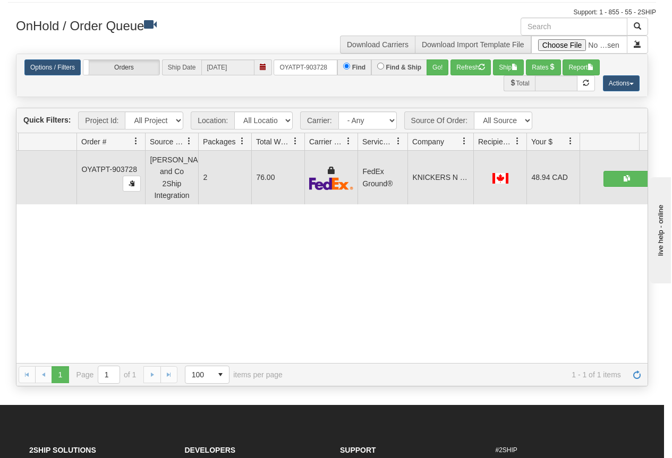
scroll to position [0, 17]
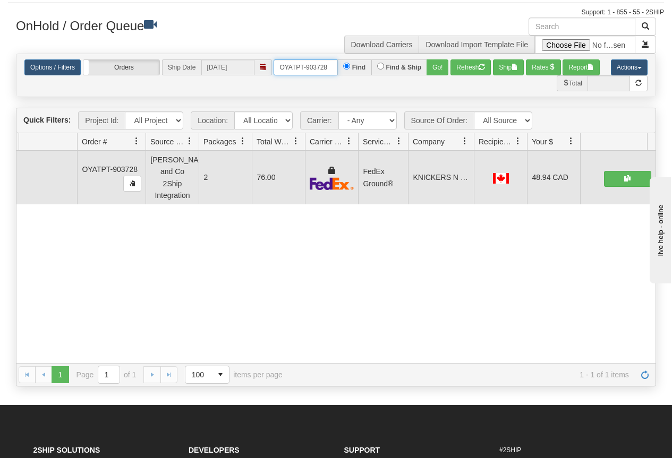
drag, startPoint x: 279, startPoint y: 67, endPoint x: 349, endPoint y: 66, distance: 70.1
click at [349, 66] on div "OYATPT-903728 Find Find & Ship Go!" at bounding box center [361, 68] width 175 height 16
click at [444, 69] on button "Go!" at bounding box center [438, 68] width 22 height 16
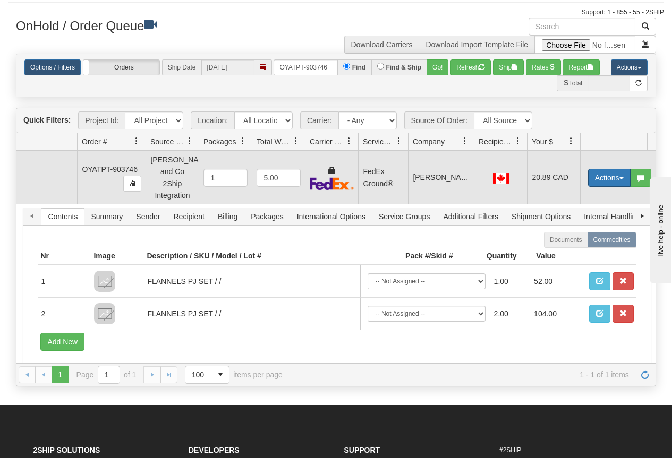
click at [613, 176] on button "Actions" at bounding box center [609, 178] width 43 height 18
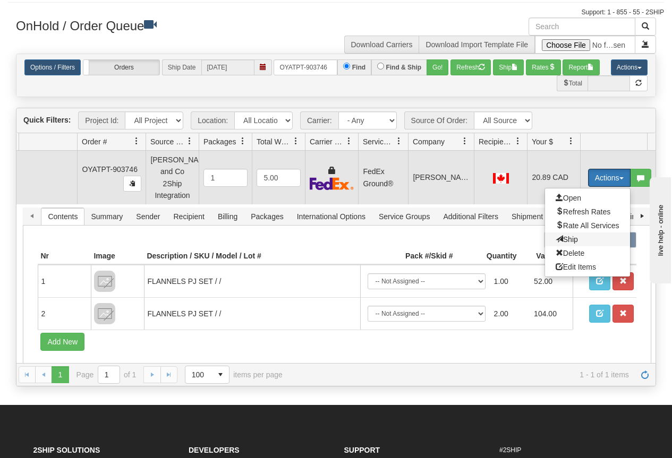
click at [568, 235] on span "Ship" at bounding box center [567, 239] width 22 height 9
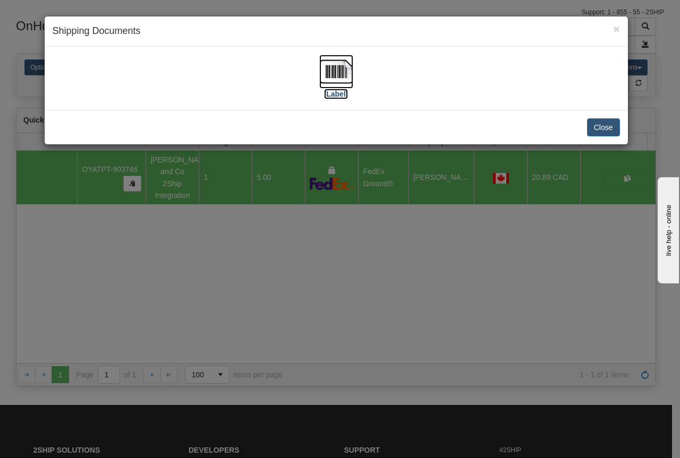
click at [341, 72] on img at bounding box center [336, 72] width 34 height 34
click at [344, 260] on div "× Shipping Documents [Label] Close" at bounding box center [340, 229] width 680 height 458
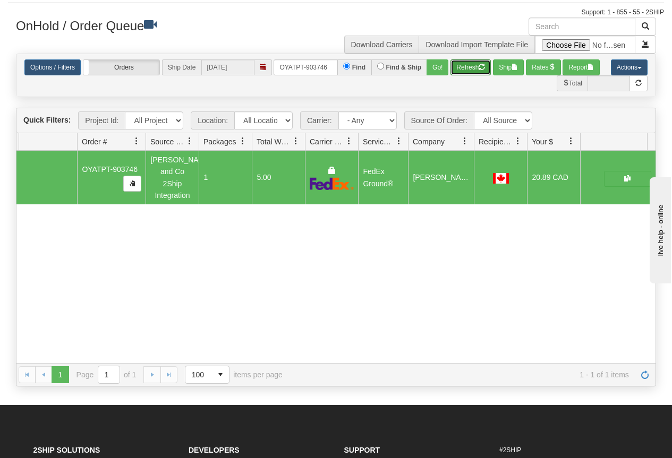
click at [463, 67] on button "Refresh" at bounding box center [471, 68] width 40 height 16
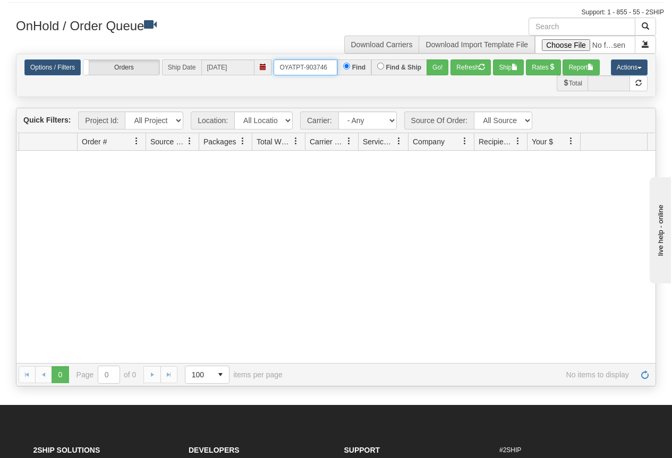
drag, startPoint x: 277, startPoint y: 64, endPoint x: 344, endPoint y: 71, distance: 67.2
click at [344, 71] on div "OYATPT-903746 Find Find & Ship Go!" at bounding box center [361, 68] width 175 height 16
click at [436, 71] on button "Go!" at bounding box center [438, 68] width 22 height 16
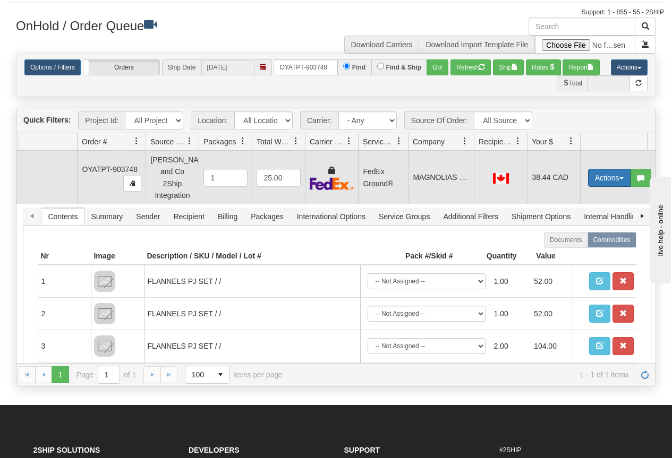
click at [613, 171] on button "Actions" at bounding box center [609, 178] width 43 height 18
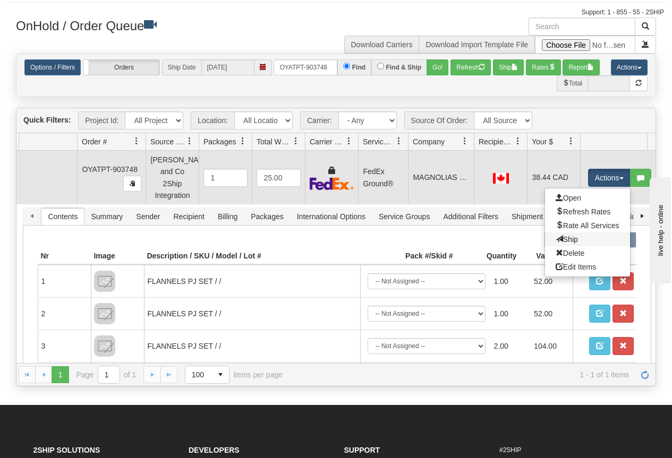
click at [579, 233] on link "Ship" at bounding box center [587, 240] width 85 height 14
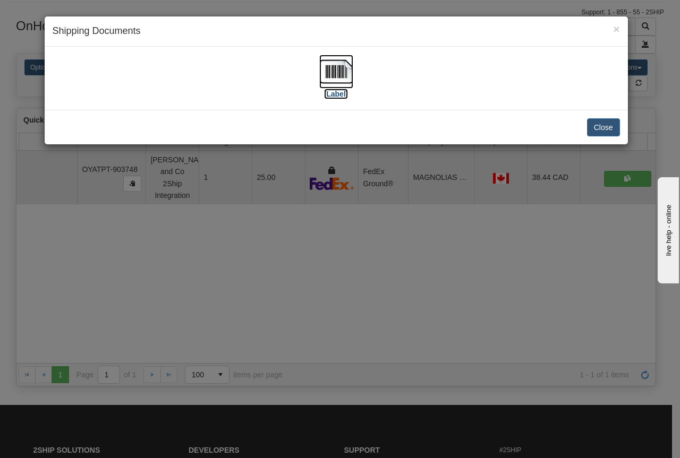
click at [334, 69] on img at bounding box center [336, 72] width 34 height 34
click at [281, 318] on div "× Shipping Documents [Label] Close" at bounding box center [340, 229] width 680 height 458
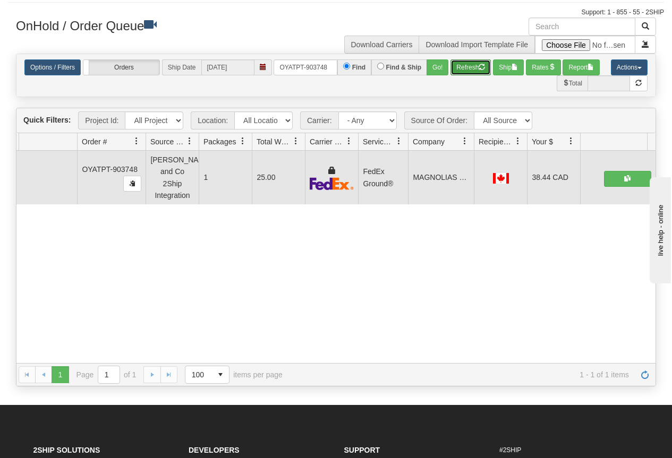
click at [473, 70] on button "Refresh" at bounding box center [471, 68] width 40 height 16
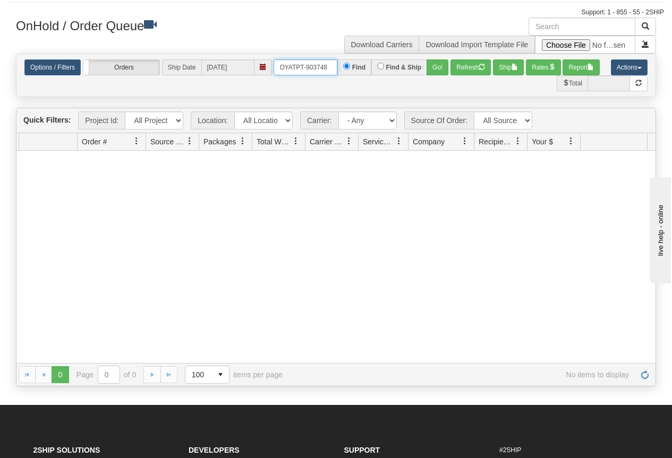
drag, startPoint x: 276, startPoint y: 69, endPoint x: 338, endPoint y: 72, distance: 61.7
click at [338, 72] on div "OYATPT-903748 Find Find & Ship Go!" at bounding box center [361, 68] width 175 height 16
type input "OYATPT-903747"
click at [436, 67] on button "Go!" at bounding box center [438, 68] width 22 height 16
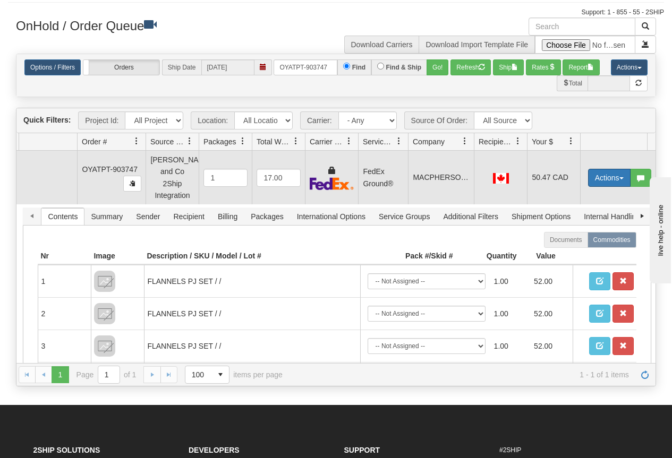
click at [597, 174] on button "Actions" at bounding box center [609, 178] width 43 height 18
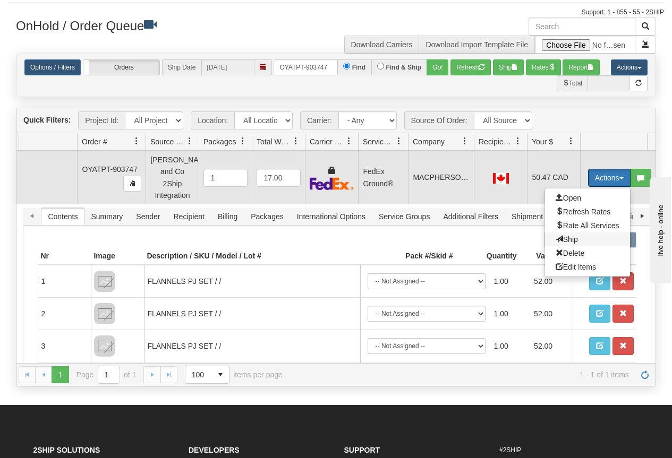
click at [565, 235] on span "Ship" at bounding box center [567, 239] width 22 height 9
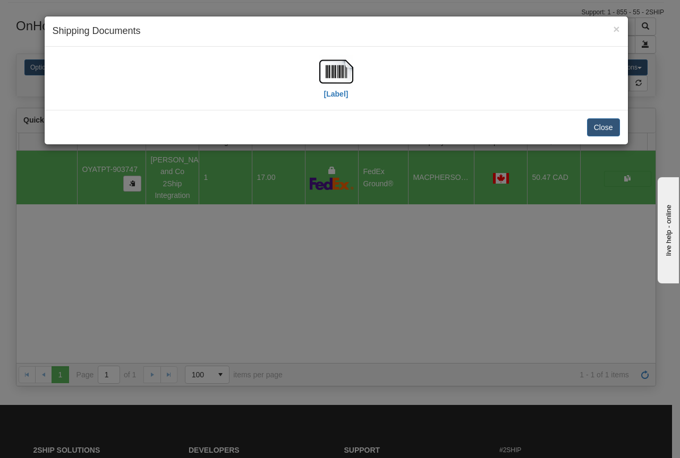
click at [354, 73] on div "[Label]" at bounding box center [336, 78] width 567 height 47
click at [345, 72] on img at bounding box center [336, 72] width 34 height 34
click at [419, 235] on div "× Shipping Documents [Label] Close" at bounding box center [340, 229] width 680 height 458
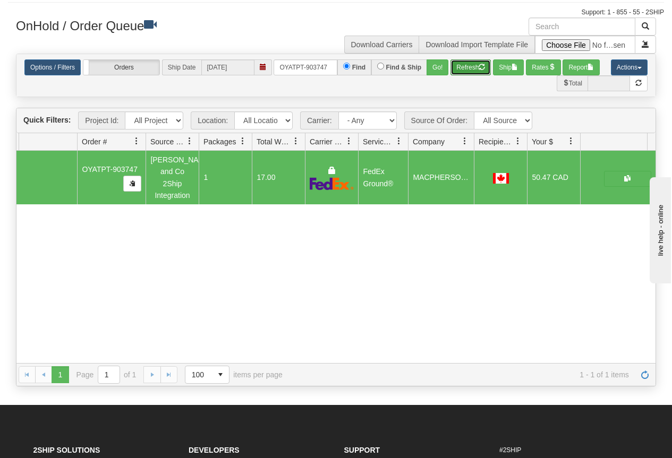
click at [470, 69] on button "Refresh" at bounding box center [471, 68] width 40 height 16
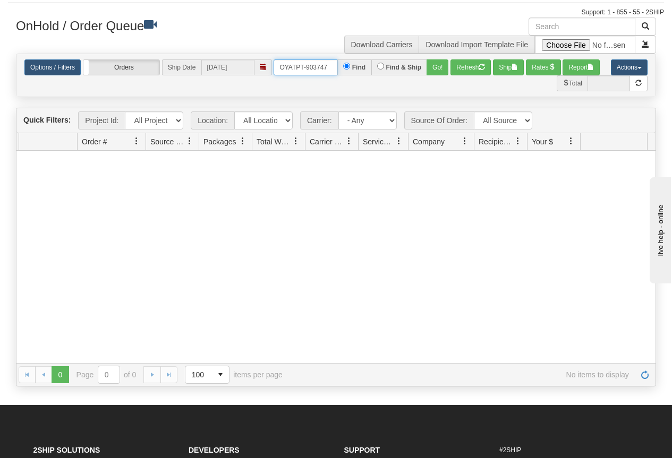
drag, startPoint x: 282, startPoint y: 69, endPoint x: 367, endPoint y: 74, distance: 85.1
click at [367, 74] on div "OYATPT-903747 Find Find & Ship Go!" at bounding box center [361, 68] width 175 height 16
type input "OYATPT-903772"
click at [432, 67] on button "Go!" at bounding box center [438, 68] width 22 height 16
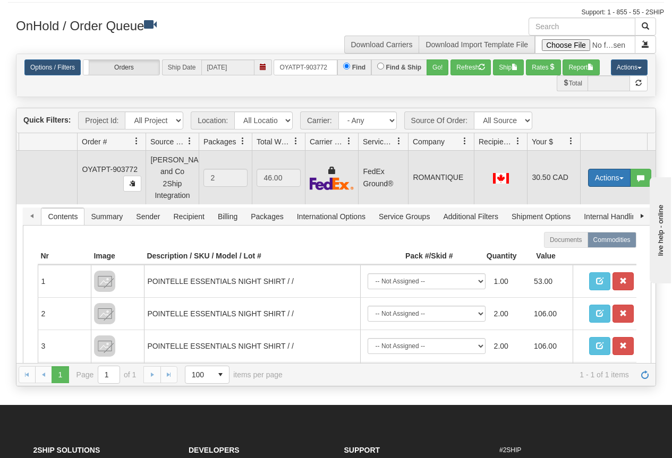
click at [609, 173] on button "Actions" at bounding box center [609, 178] width 43 height 18
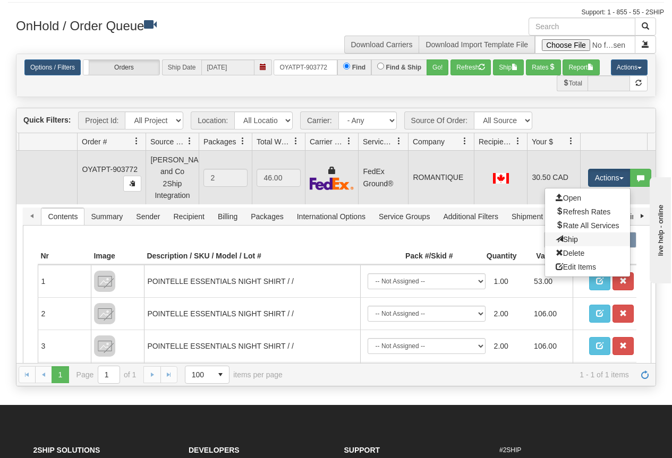
click at [576, 233] on link "Ship" at bounding box center [587, 240] width 85 height 14
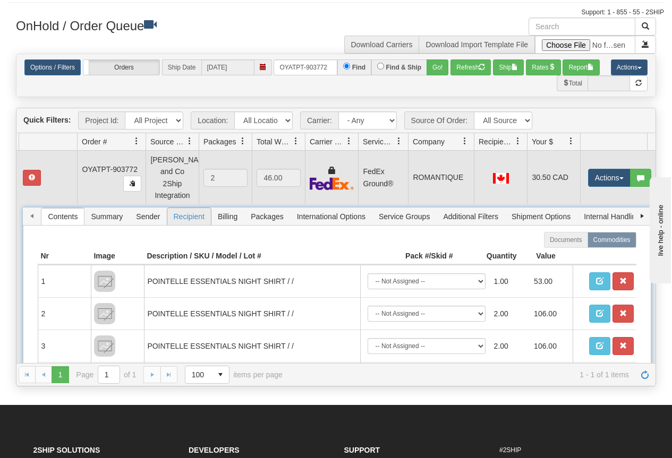
click at [184, 208] on span "Recipient" at bounding box center [189, 216] width 44 height 17
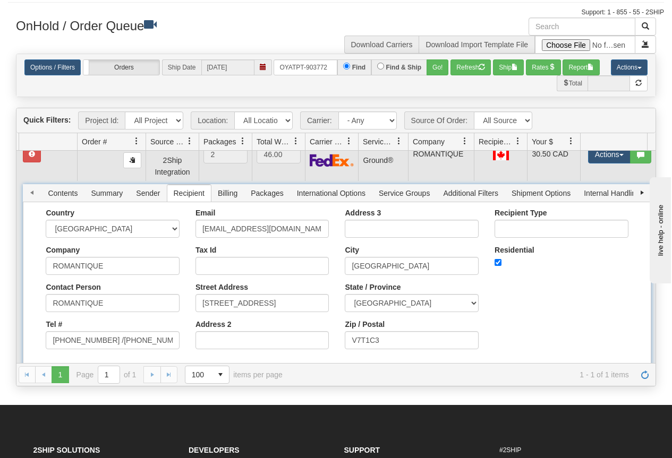
scroll to position [45, 17]
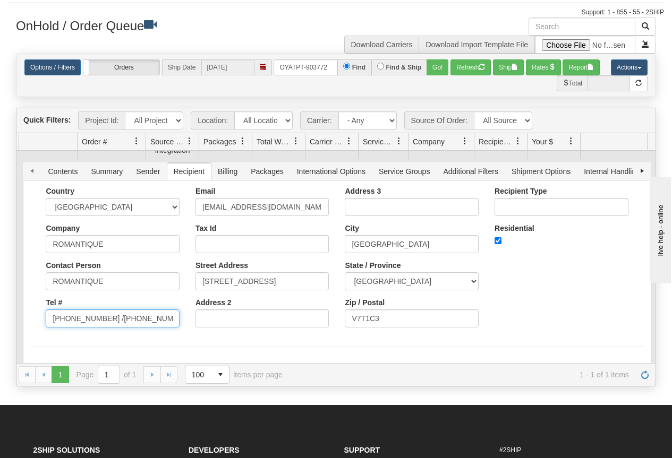
drag, startPoint x: 104, startPoint y: 308, endPoint x: 177, endPoint y: 312, distance: 73.5
click at [177, 312] on input "[PHONE_NUMBER] /[PHONE_NUMBER]" at bounding box center [113, 319] width 134 height 18
type input "[PHONE_NUMBER]"
click at [115, 330] on form "Country [GEOGRAPHIC_DATA] [GEOGRAPHIC_DATA] [GEOGRAPHIC_DATA] [GEOGRAPHIC_DATA]…" at bounding box center [337, 267] width 614 height 160
click at [54, 358] on button "Save" at bounding box center [45, 367] width 31 height 18
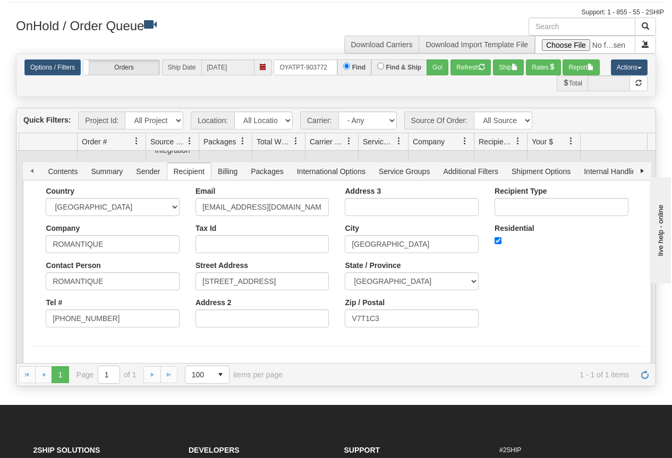
scroll to position [0, 17]
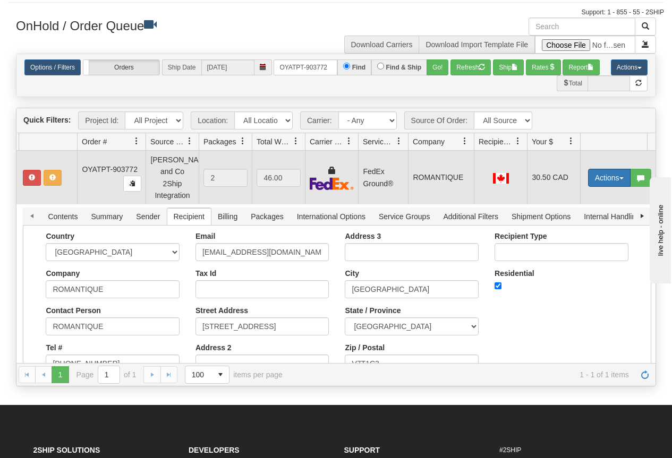
click at [603, 172] on button "Actions" at bounding box center [609, 178] width 43 height 18
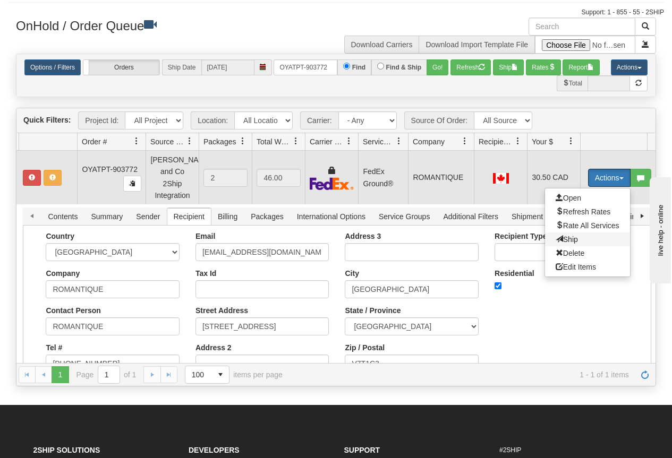
click at [574, 235] on span "Ship" at bounding box center [567, 239] width 22 height 9
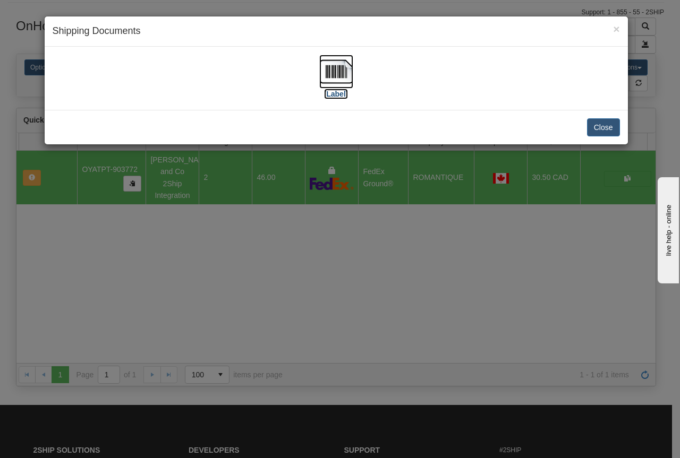
click at [334, 70] on img at bounding box center [336, 72] width 34 height 34
click at [401, 262] on div "× Shipping Documents [Label] Close" at bounding box center [340, 229] width 680 height 458
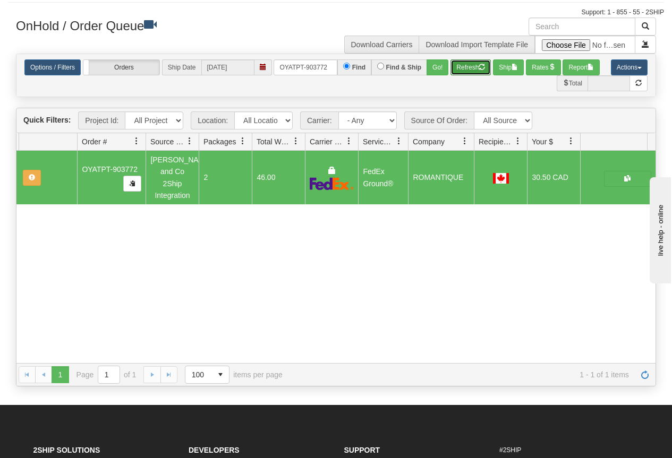
click at [477, 61] on button "Refresh" at bounding box center [471, 68] width 40 height 16
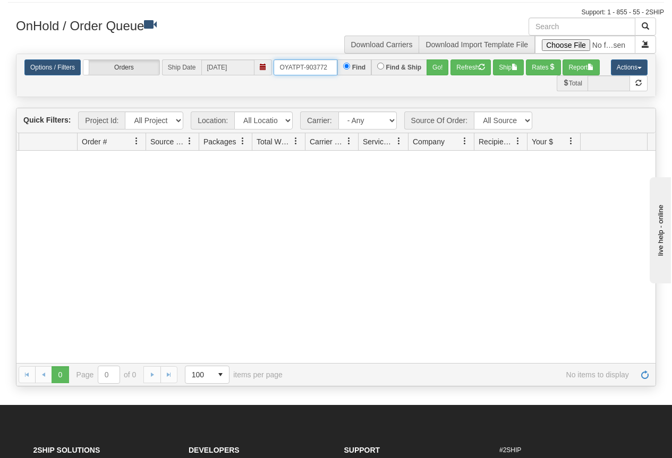
drag, startPoint x: 276, startPoint y: 63, endPoint x: 354, endPoint y: 68, distance: 78.2
click at [354, 68] on div "OYATPT-903772 Find Find & Ship Go!" at bounding box center [361, 68] width 175 height 16
type input "OYATPT-903774"
click at [438, 70] on button "Go!" at bounding box center [438, 68] width 22 height 16
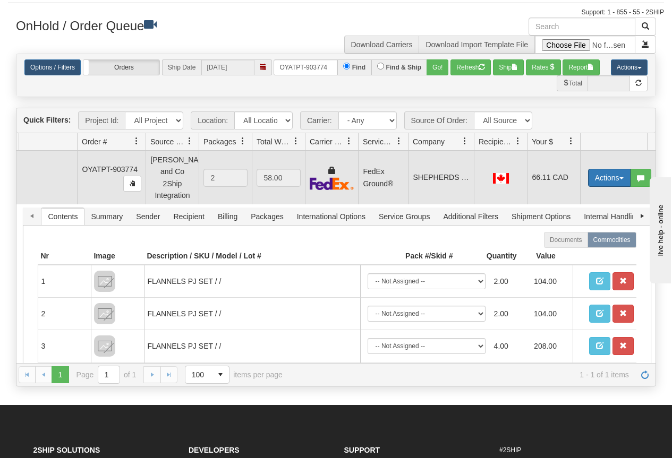
click at [617, 169] on button "Actions" at bounding box center [609, 178] width 43 height 18
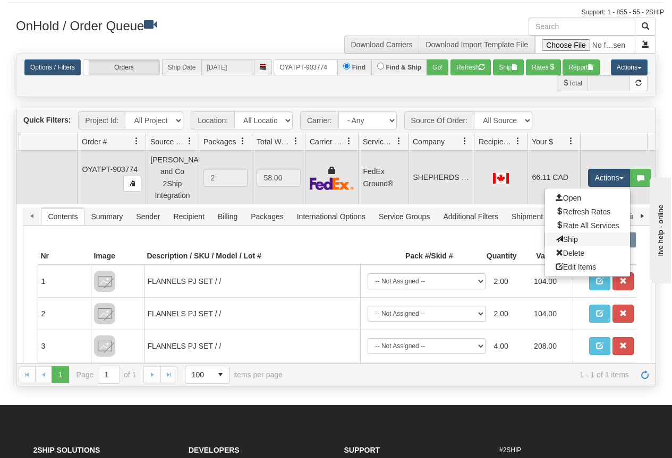
click at [581, 234] on link "Ship" at bounding box center [587, 240] width 85 height 14
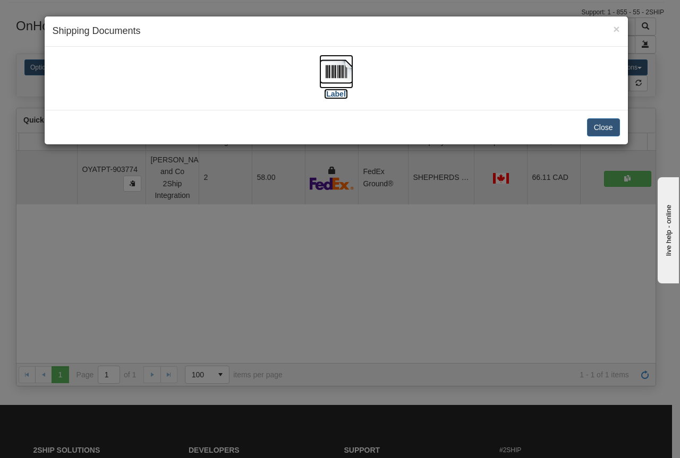
click at [339, 76] on img at bounding box center [336, 72] width 34 height 34
click at [326, 242] on div "× Shipping Documents [Label] Close" at bounding box center [340, 229] width 680 height 458
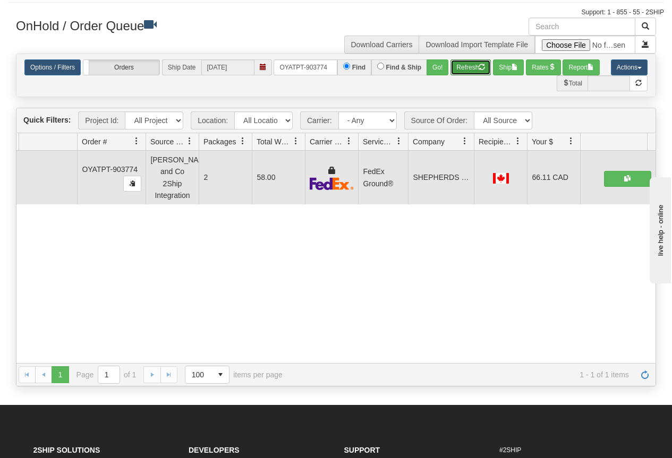
click at [453, 70] on button "Refresh" at bounding box center [471, 68] width 40 height 16
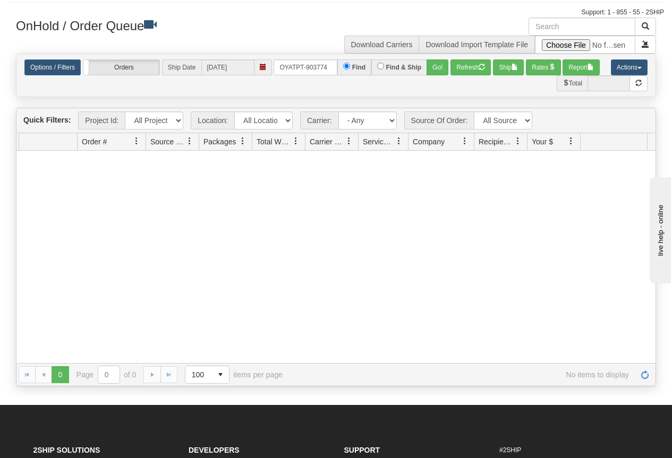
click at [432, 10] on div "Support: 1 - 855 - 55 - 2SHIP" at bounding box center [336, 12] width 656 height 9
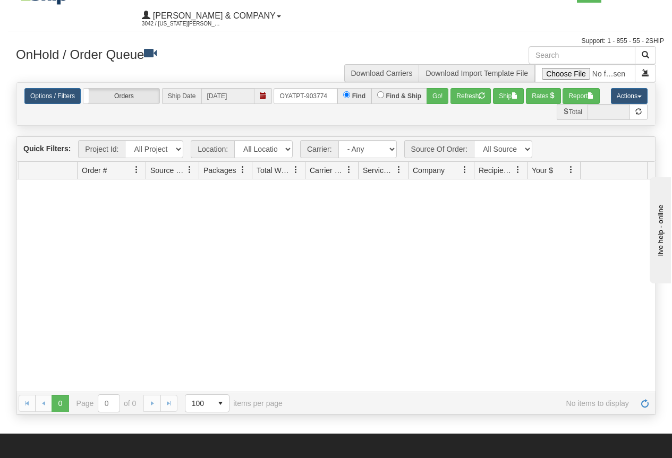
scroll to position [0, 0]
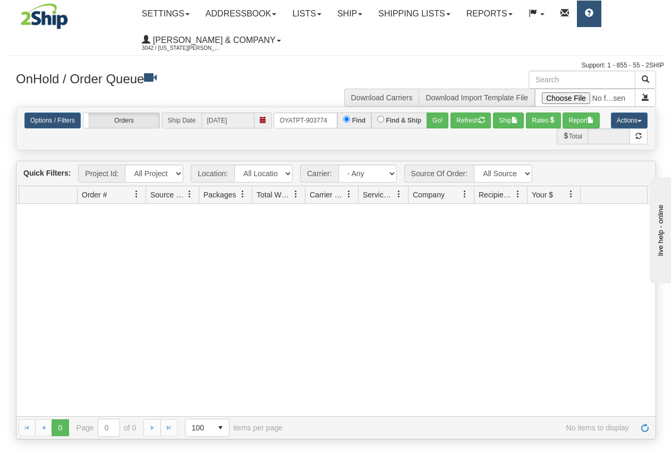
click at [595, 21] on link at bounding box center [589, 14] width 24 height 27
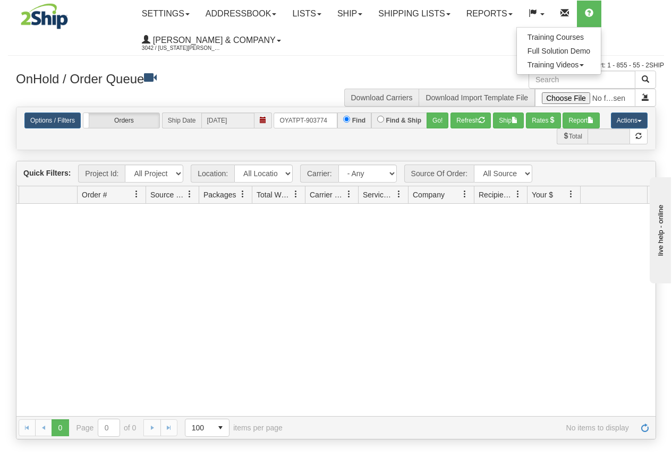
click at [457, 48] on ul "Settings Shipping Preferences Fields Preferences New Store Connections Addressb…" at bounding box center [399, 27] width 530 height 53
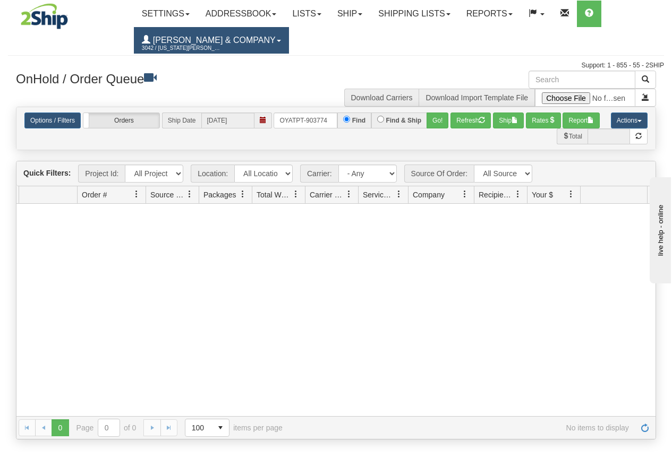
click at [233, 39] on link "[PERSON_NAME] & Company 3042 / [US_STATE] [PERSON_NAME]" at bounding box center [211, 40] width 155 height 27
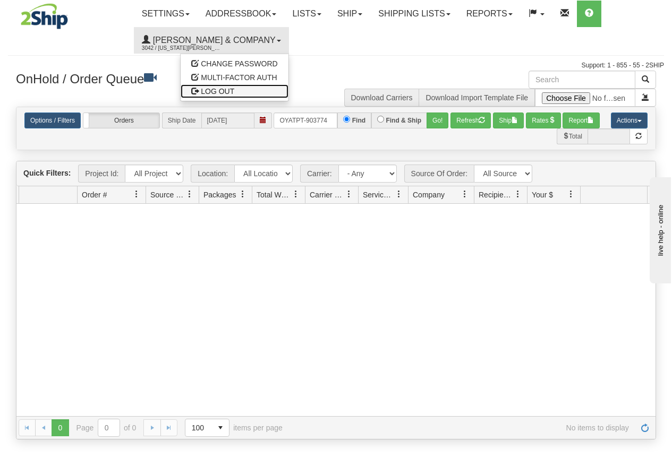
click at [199, 92] on link "LOG OUT" at bounding box center [234, 91] width 107 height 14
